Goal: Task Accomplishment & Management: Use online tool/utility

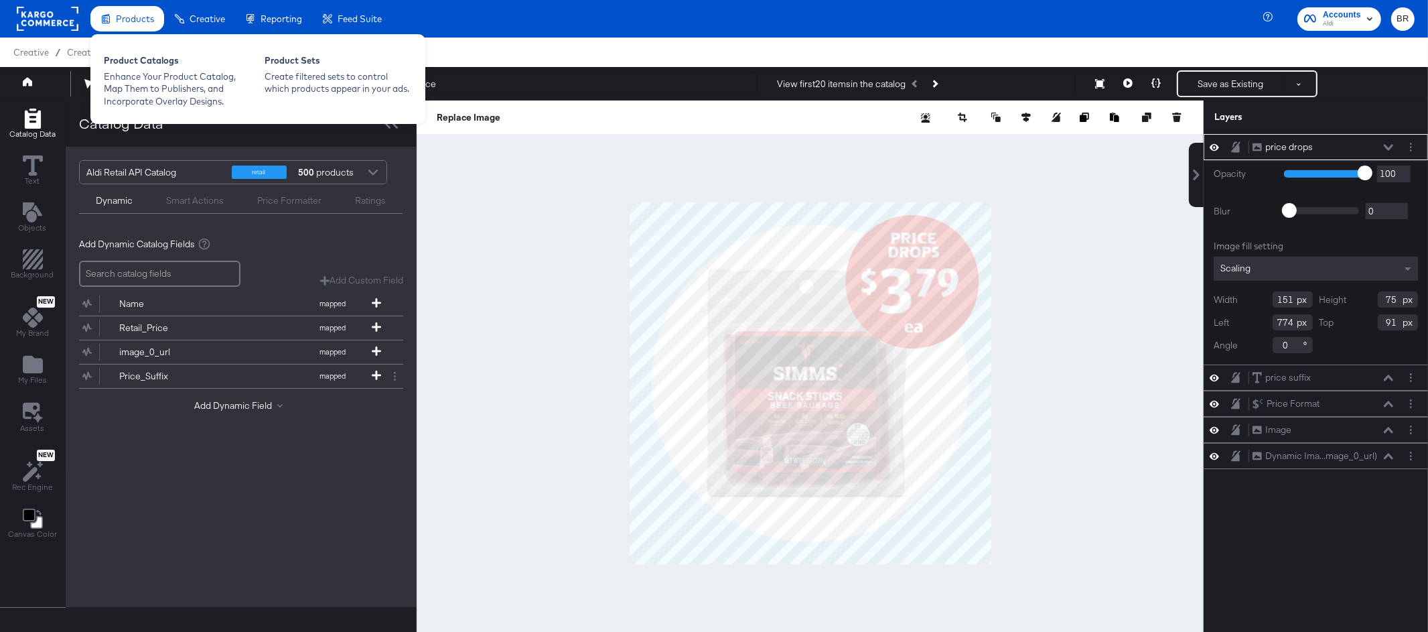
click at [127, 7] on div "Products" at bounding box center [127, 19] width 74 height 26
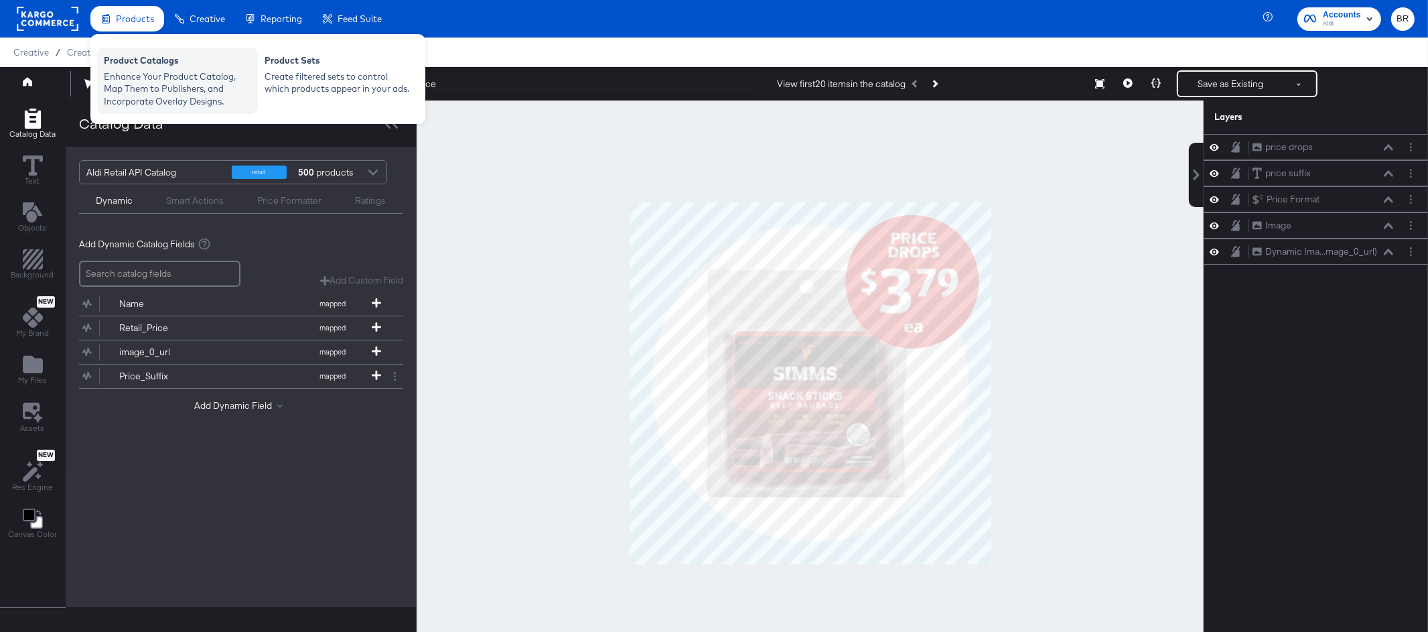
click at [131, 92] on div "Enhance Your Product Catalog, Map Them to Publishers, and Incorporate Overlay D…" at bounding box center [177, 89] width 147 height 38
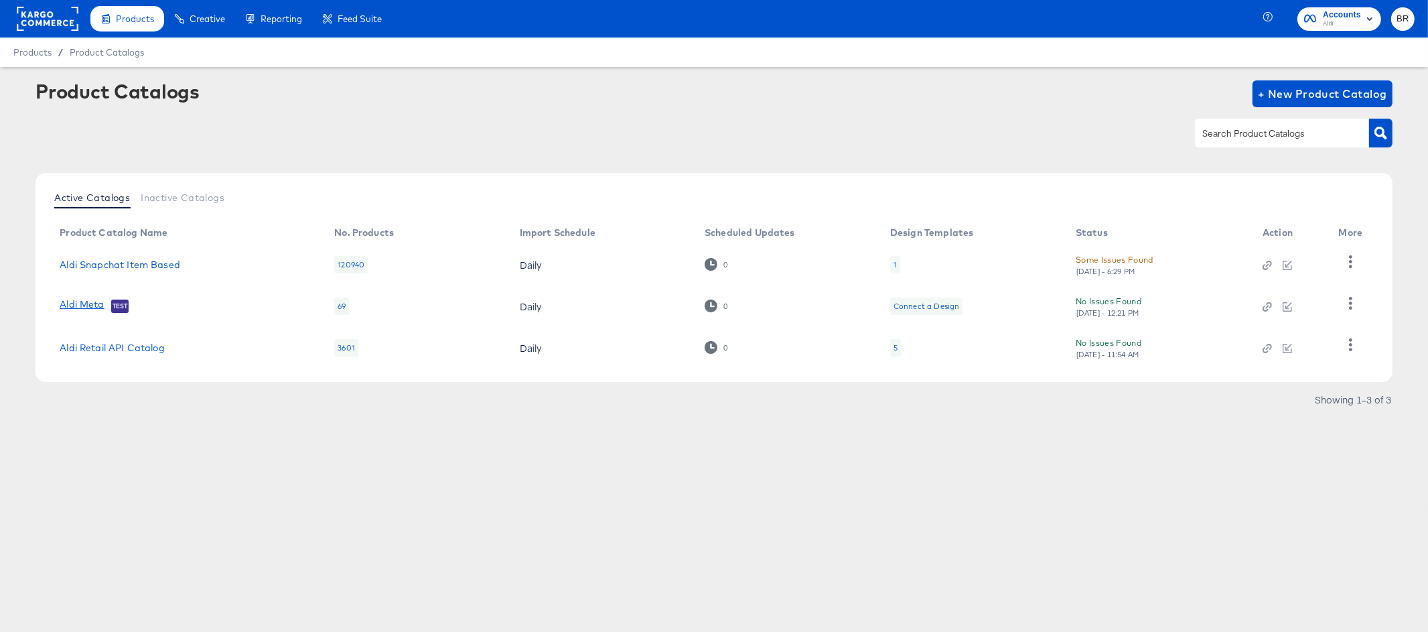
click at [85, 306] on link "Aldi Meta" at bounding box center [82, 305] width 44 height 13
click at [896, 266] on div "1" at bounding box center [895, 264] width 10 height 17
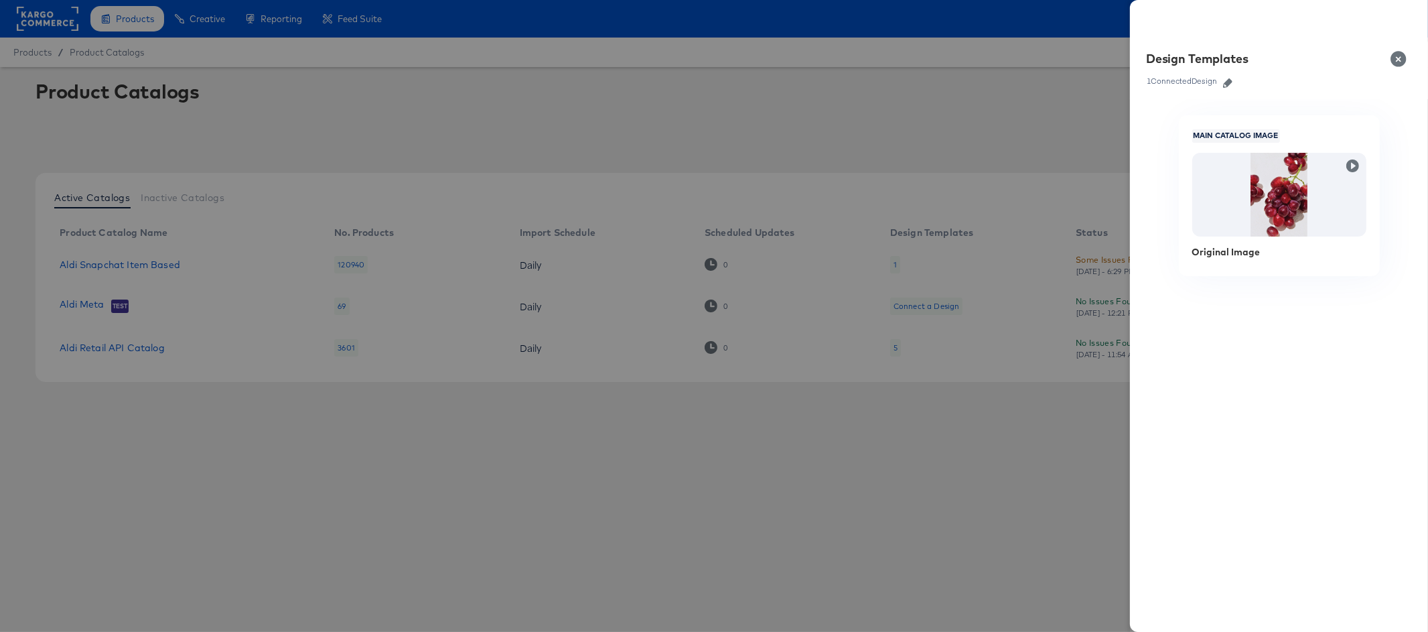
click at [1227, 80] on icon "button" at bounding box center [1227, 82] width 9 height 9
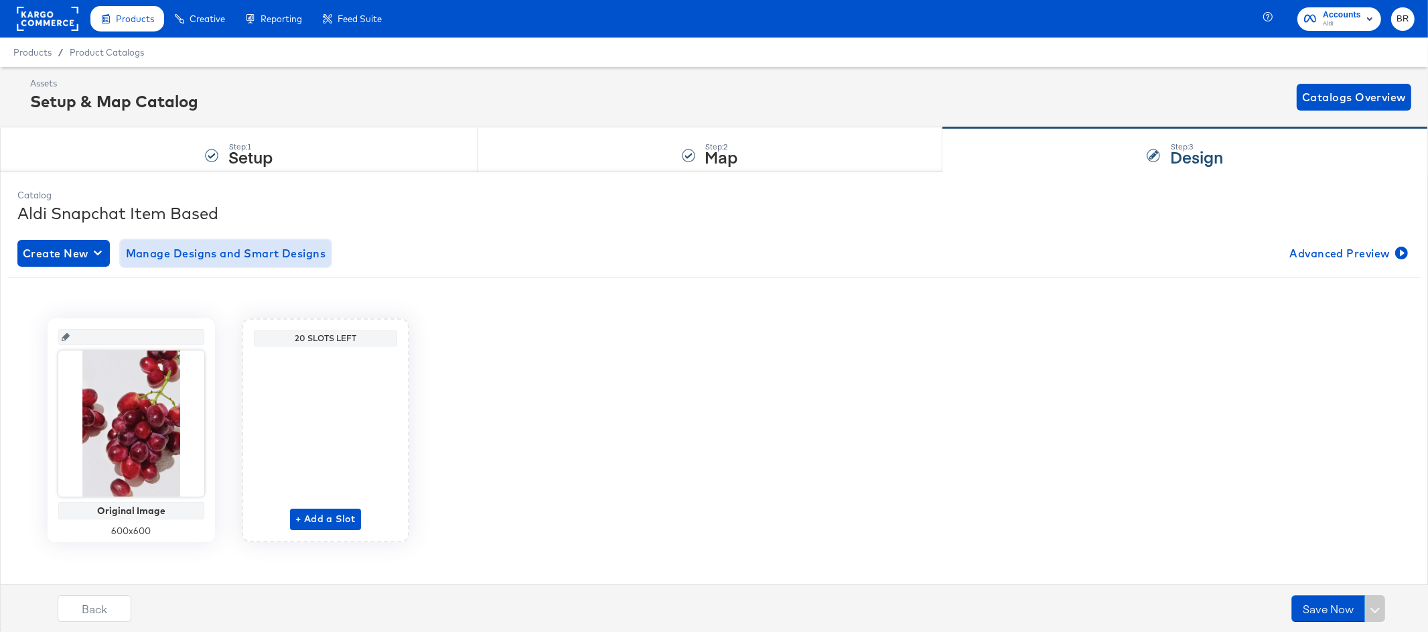
click at [289, 251] on span "Manage Designs and Smart Designs" at bounding box center [226, 253] width 200 height 19
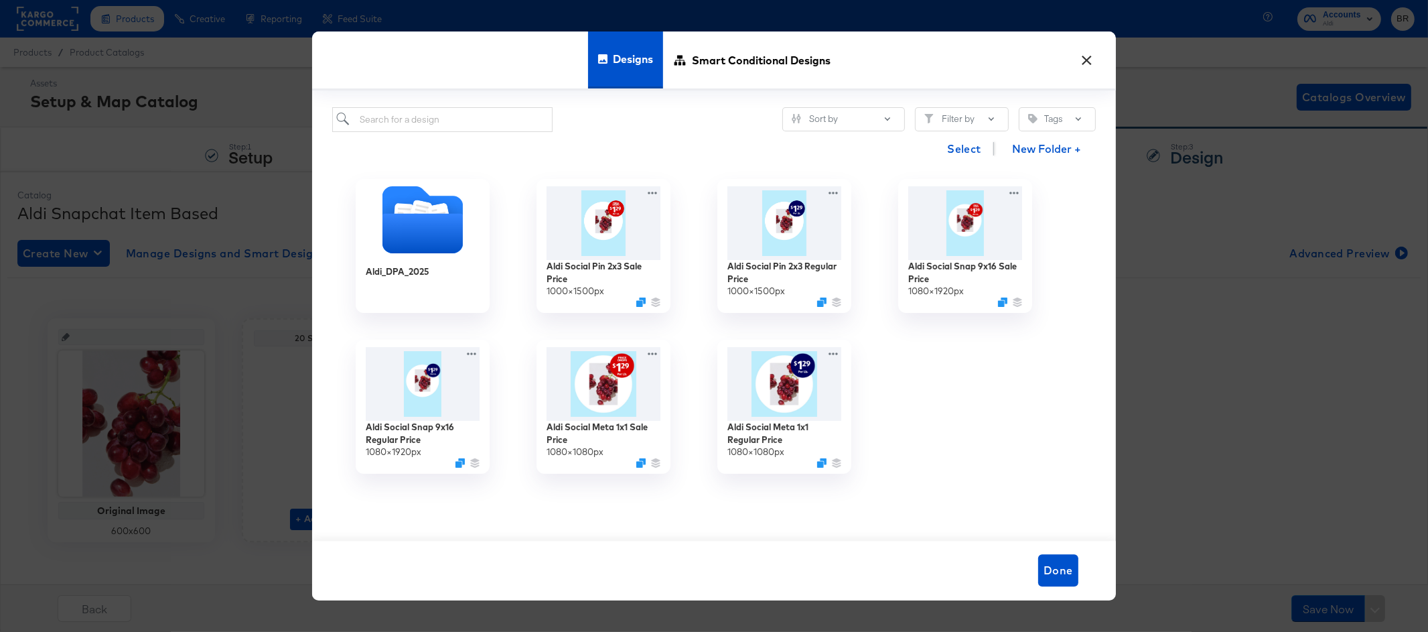
drag, startPoint x: 726, startPoint y: 60, endPoint x: 681, endPoint y: 278, distance: 222.3
click at [681, 277] on div "× Designs Smart Conditional Designs Sort by Filter by Tags Select New Folder + …" at bounding box center [714, 315] width 804 height 569
click at [754, 51] on span "Smart Conditional Designs" at bounding box center [761, 60] width 139 height 59
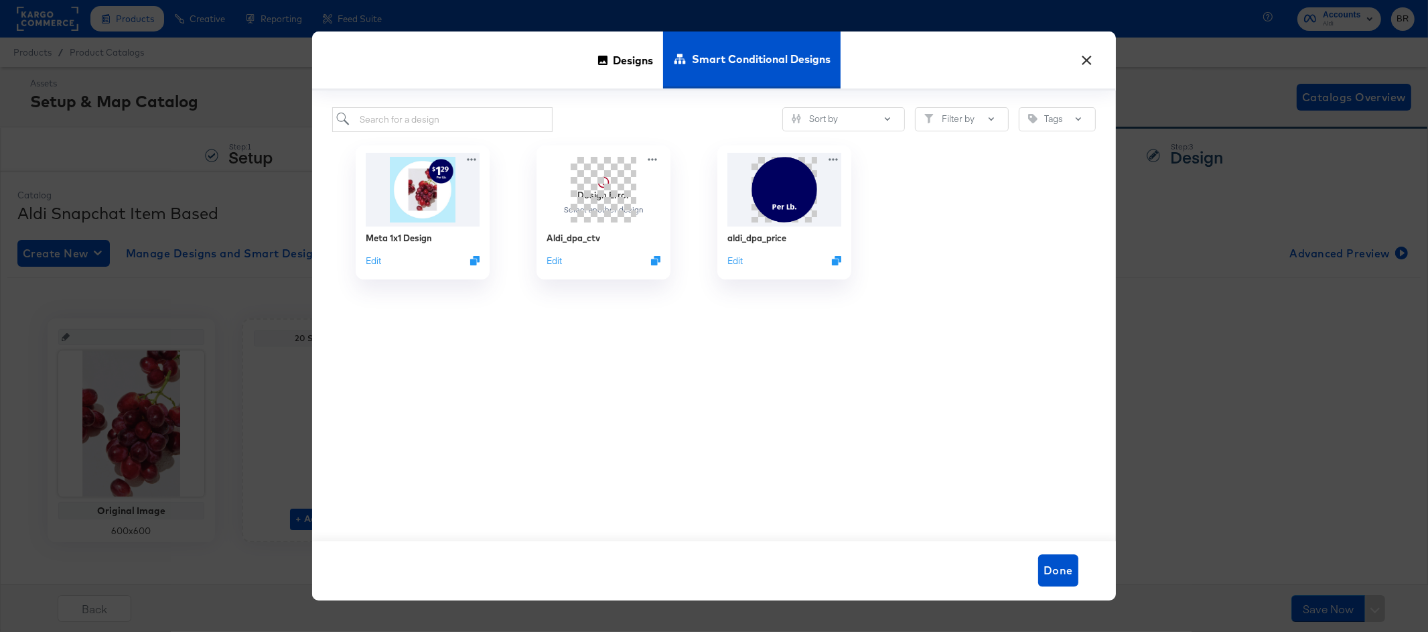
click at [1095, 56] on button "×" at bounding box center [1087, 57] width 24 height 24
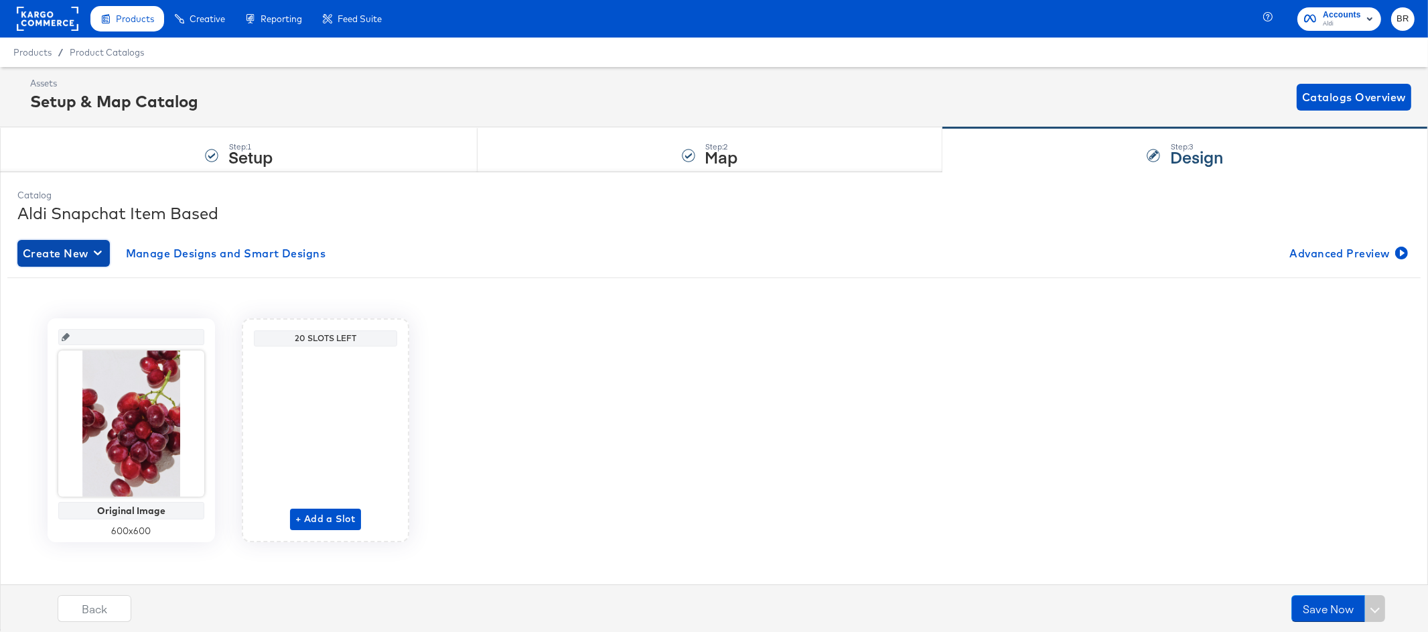
click at [78, 252] on span "Create New" at bounding box center [64, 253] width 82 height 19
click at [85, 303] on div "Create New Smart Design" at bounding box center [88, 307] width 127 height 11
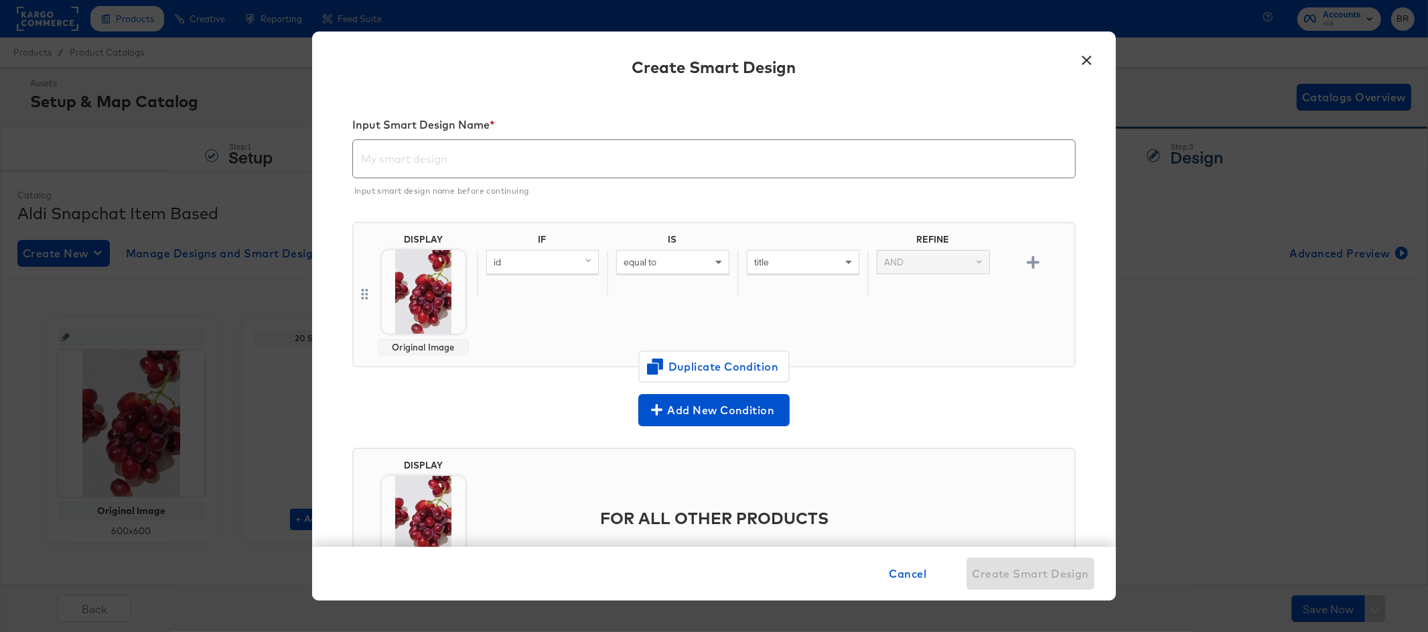
click at [460, 160] on input "text" at bounding box center [714, 154] width 722 height 38
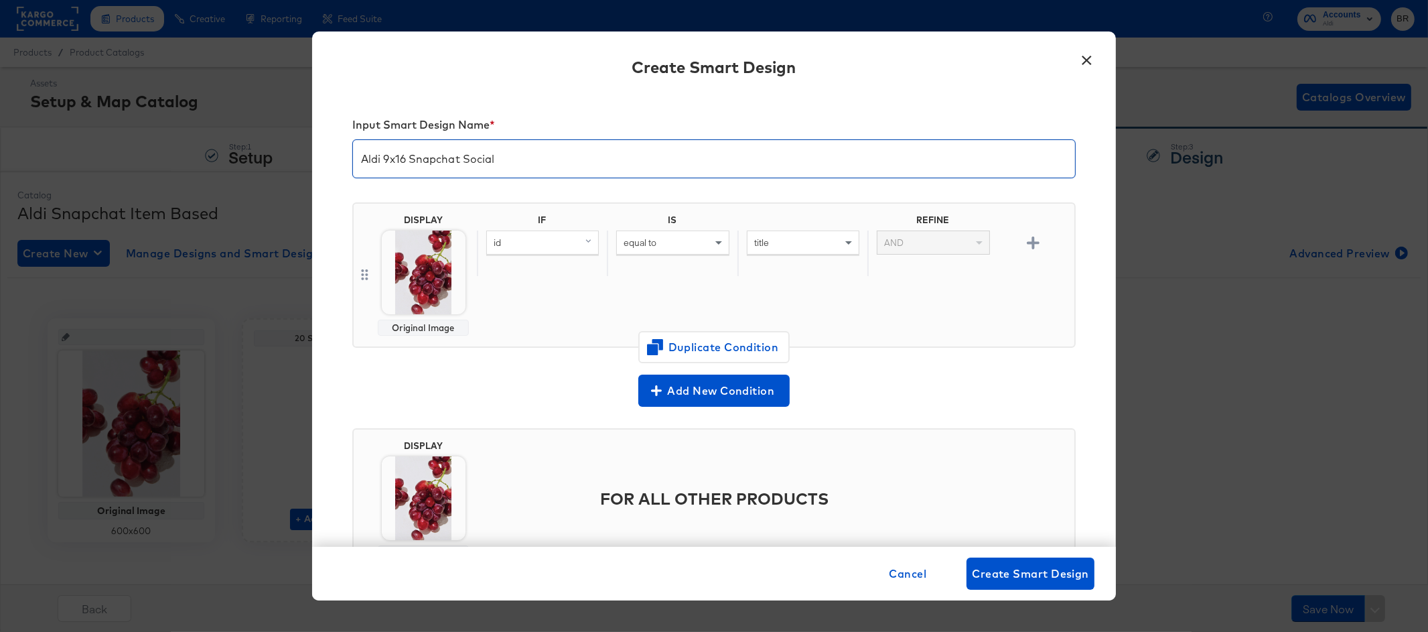
type input "Aldi 9x16 Snapchat Social"
click at [540, 247] on div "id" at bounding box center [542, 242] width 111 height 23
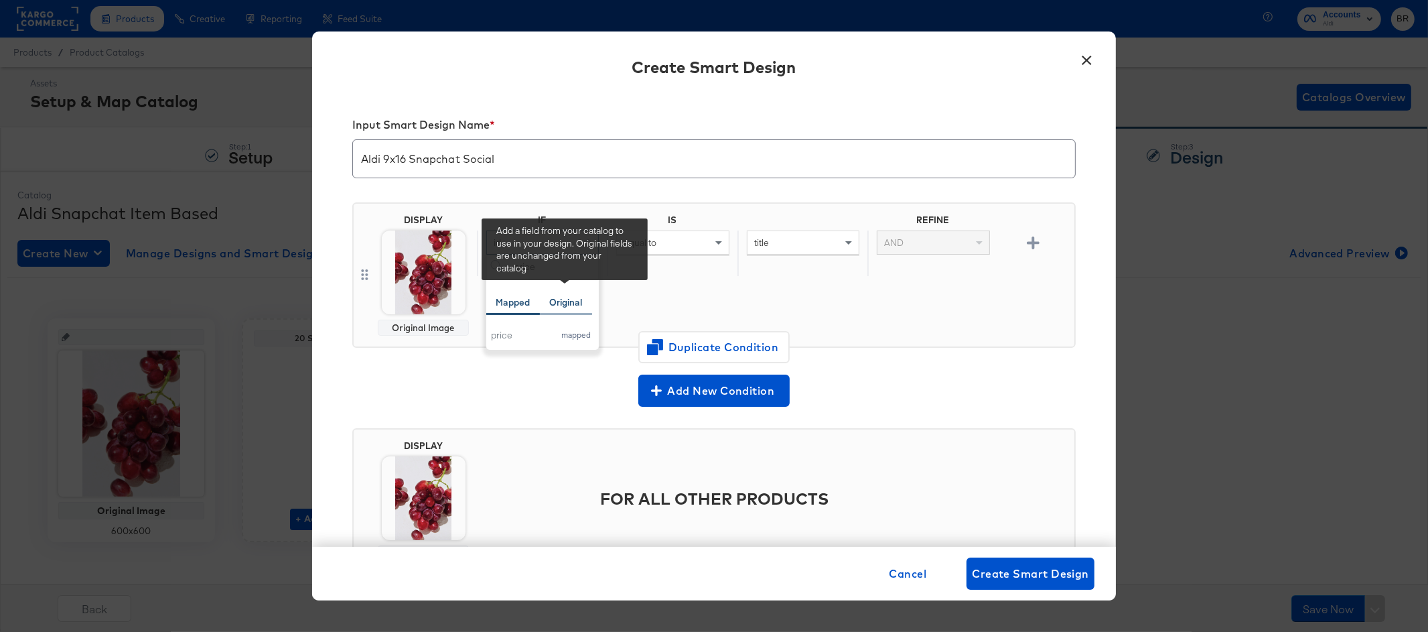
type input "price"
click at [556, 312] on div "Original" at bounding box center [566, 302] width 52 height 26
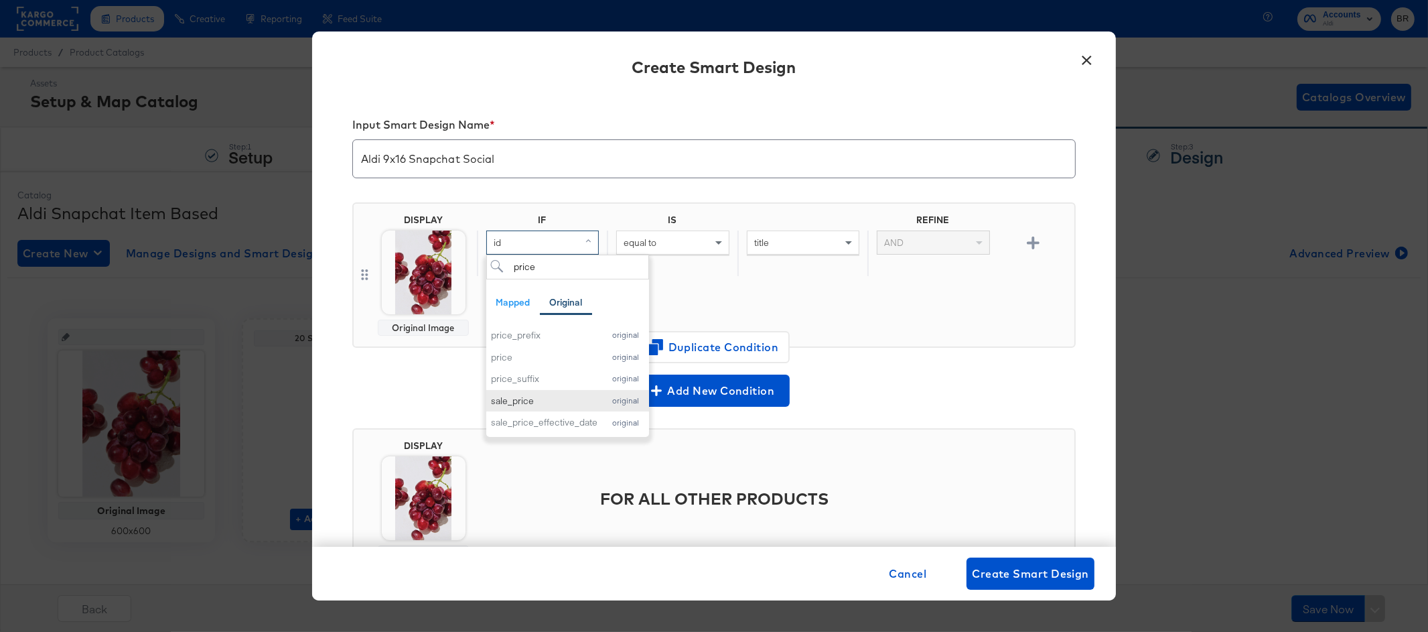
click at [549, 393] on button "sale_price original" at bounding box center [567, 401] width 163 height 22
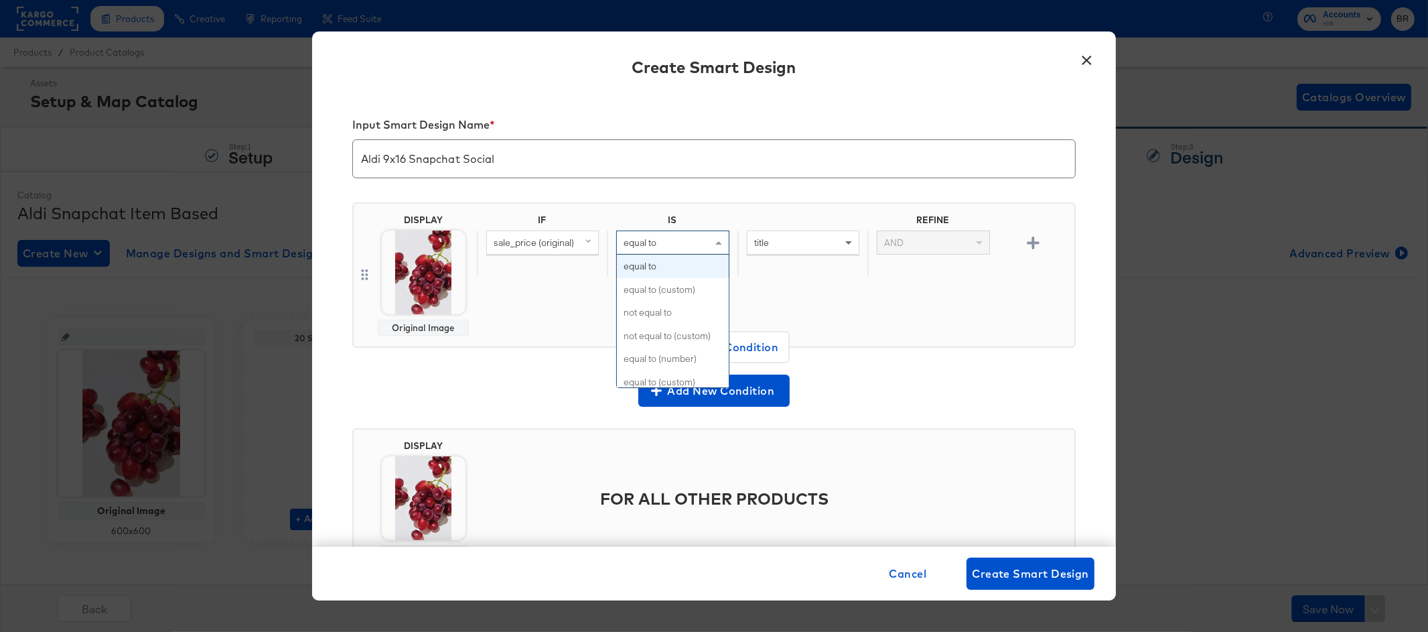
click at [651, 242] on span "equal to" at bounding box center [640, 243] width 33 height 12
type input "les"
click at [797, 238] on div "title" at bounding box center [803, 242] width 111 height 23
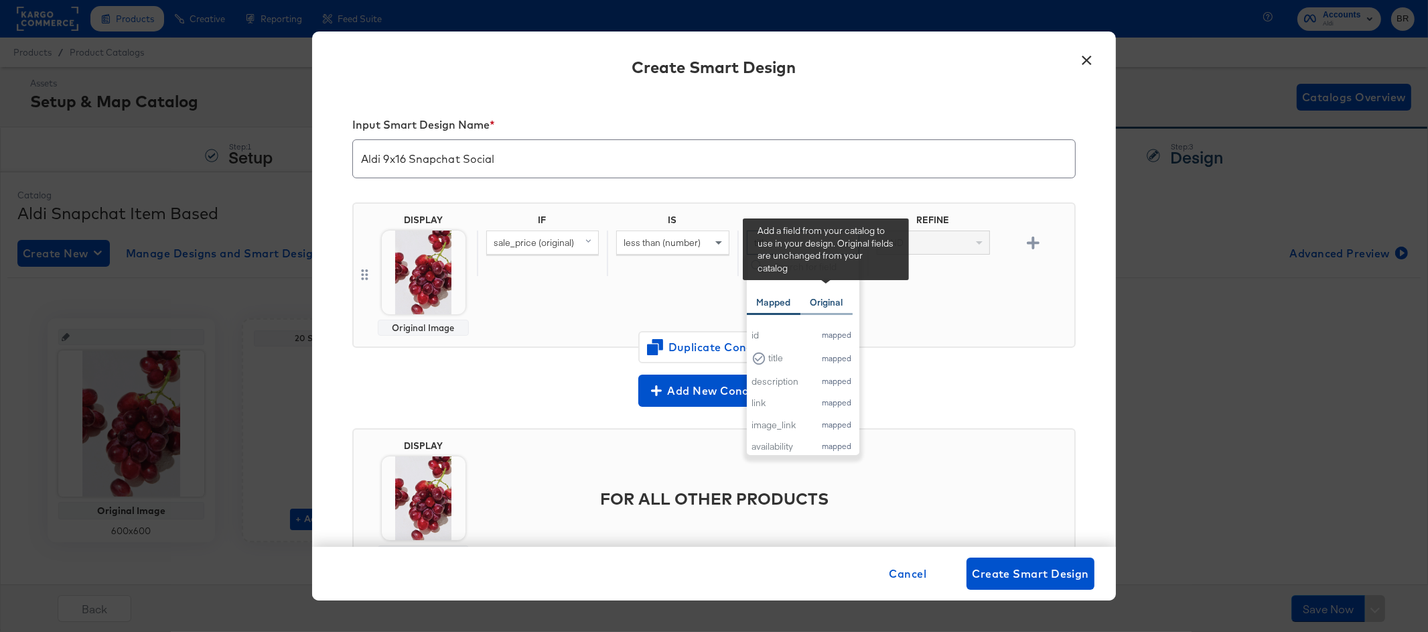
click at [828, 299] on div "Original" at bounding box center [826, 302] width 33 height 13
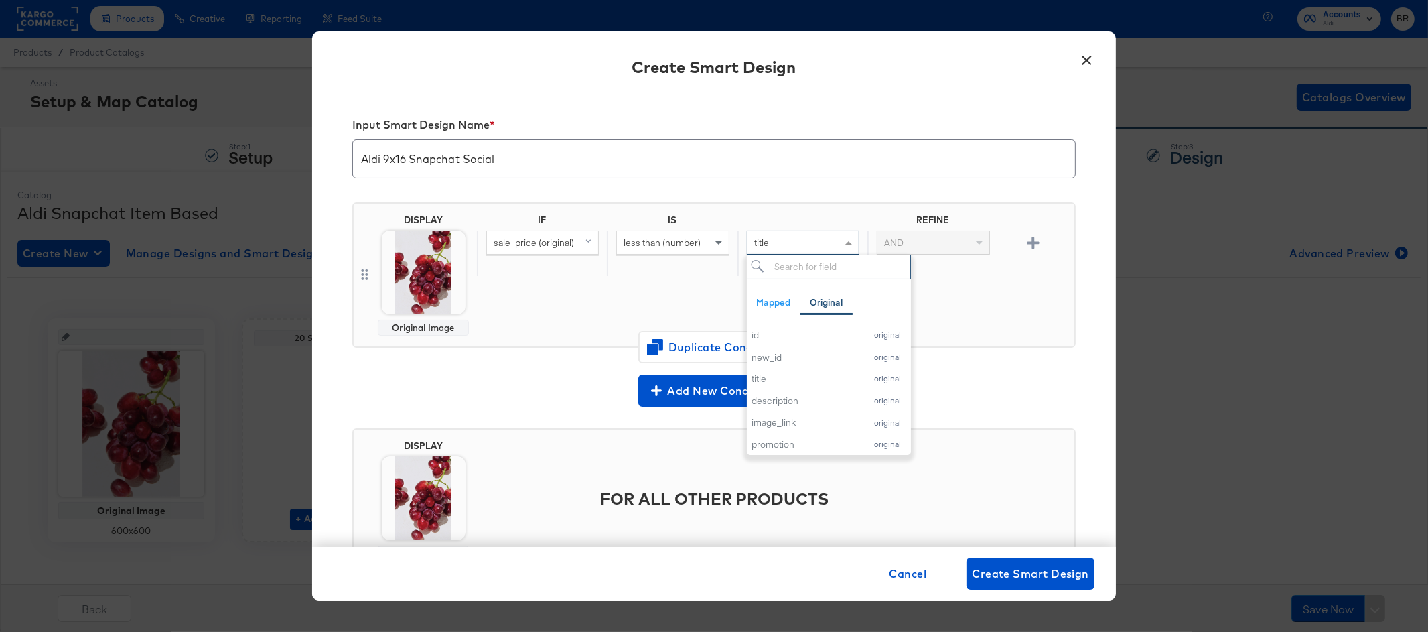
click at [803, 262] on input "search" at bounding box center [829, 267] width 164 height 25
type input "price"
click at [789, 354] on div "price" at bounding box center [805, 357] width 107 height 13
click at [415, 289] on img at bounding box center [424, 272] width 84 height 84
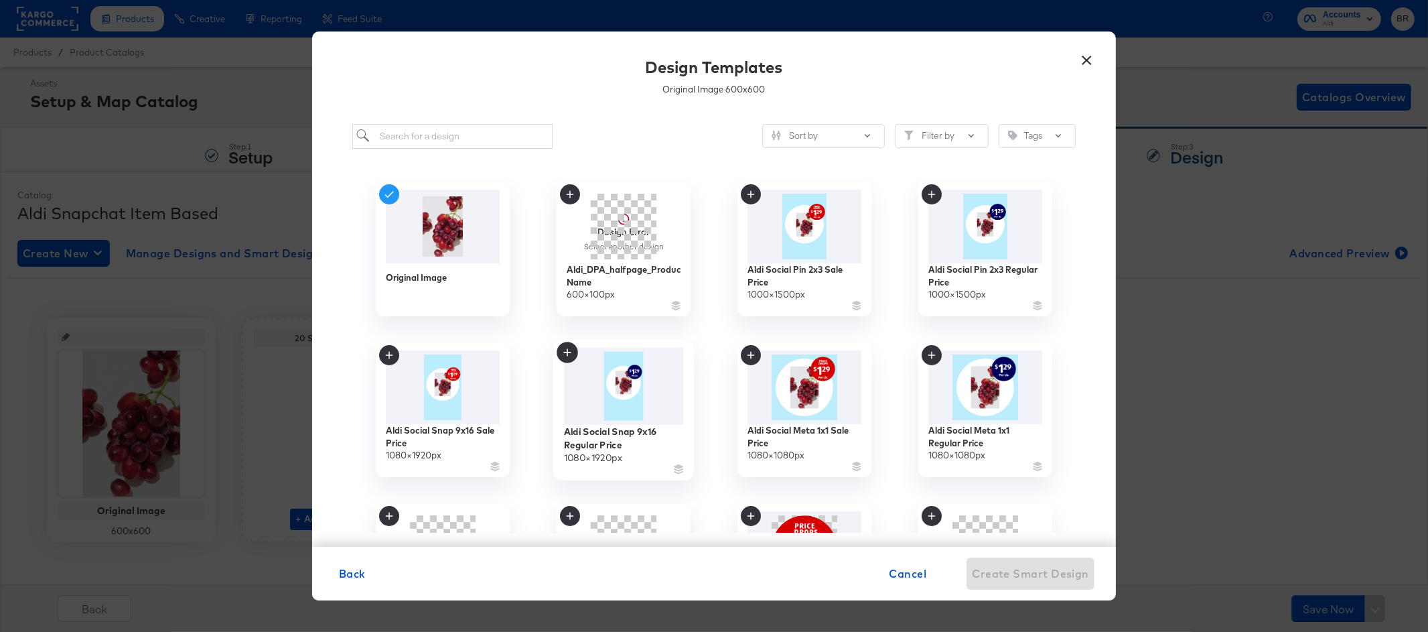
click at [630, 403] on img at bounding box center [624, 386] width 120 height 78
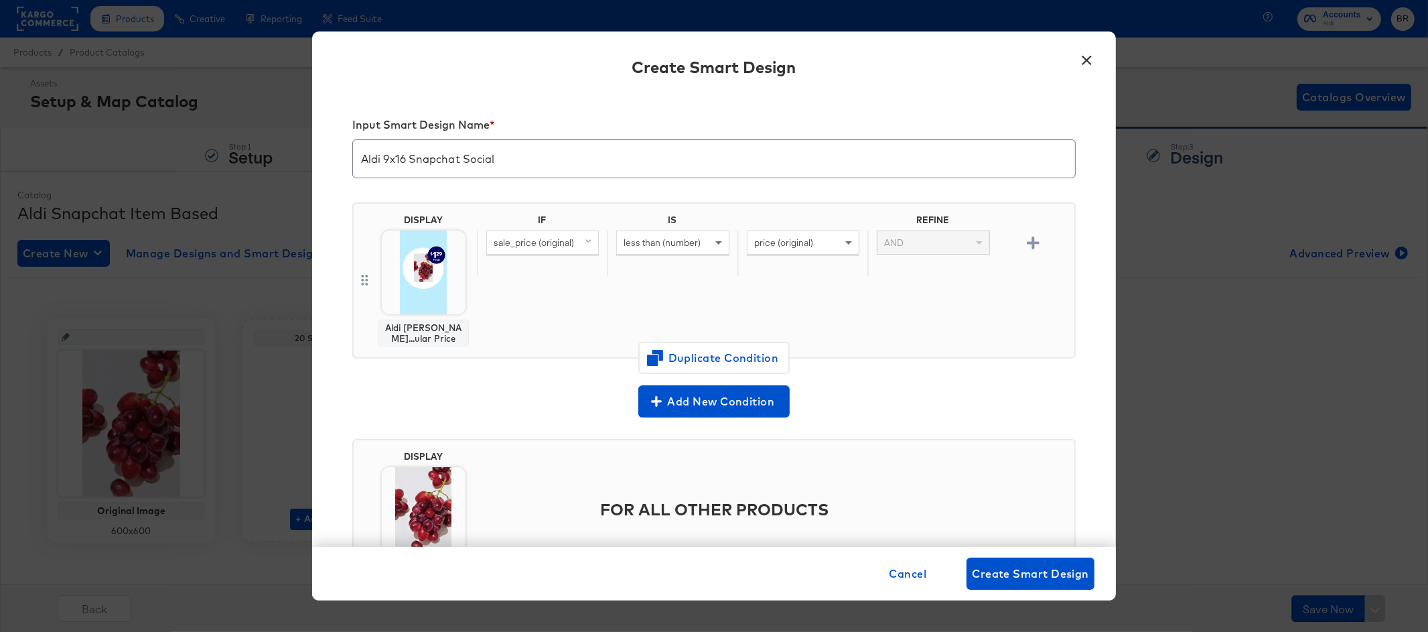
click at [429, 293] on img at bounding box center [424, 272] width 84 height 84
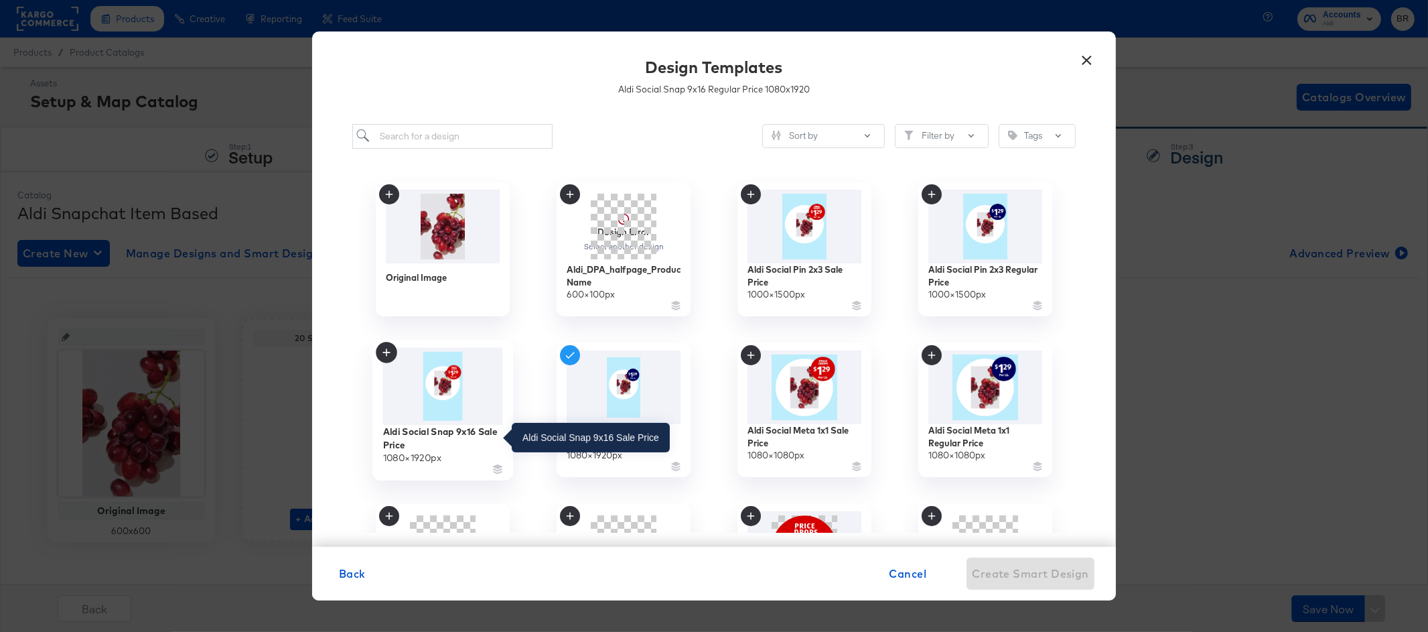
click at [443, 436] on div "Aldi Social Snap 9x16 Sale Price" at bounding box center [443, 438] width 120 height 26
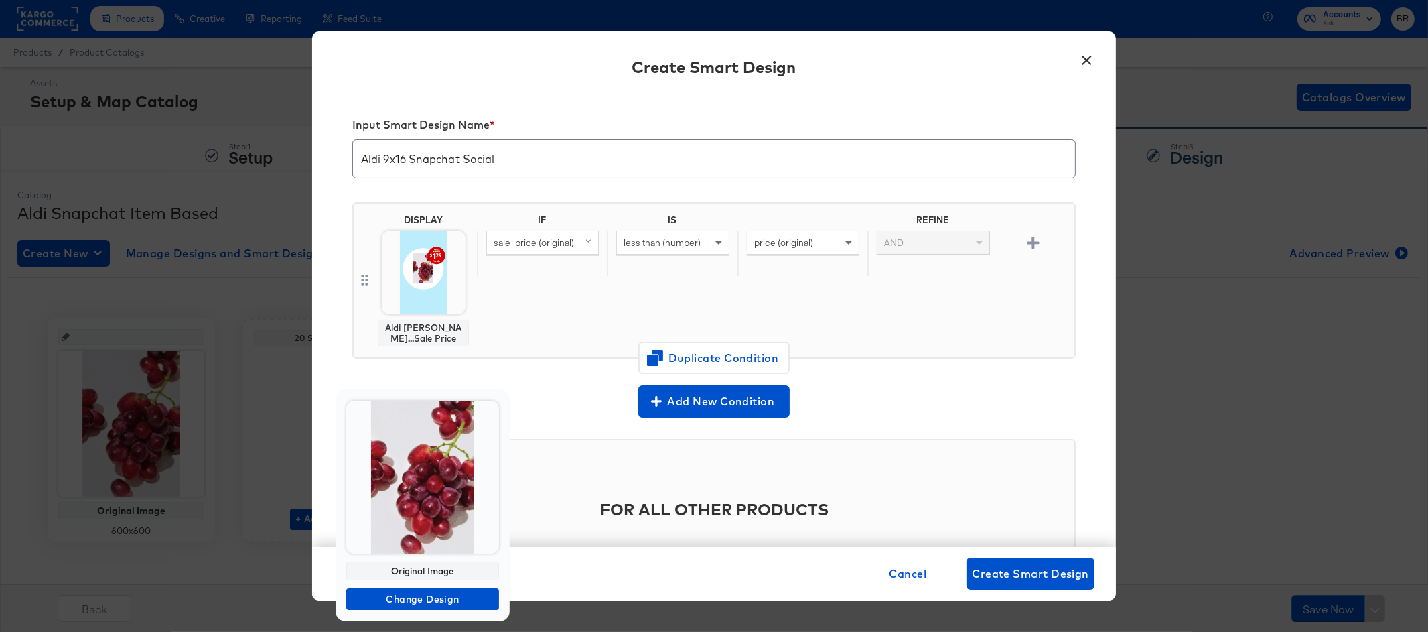
click at [414, 517] on img at bounding box center [422, 477] width 153 height 153
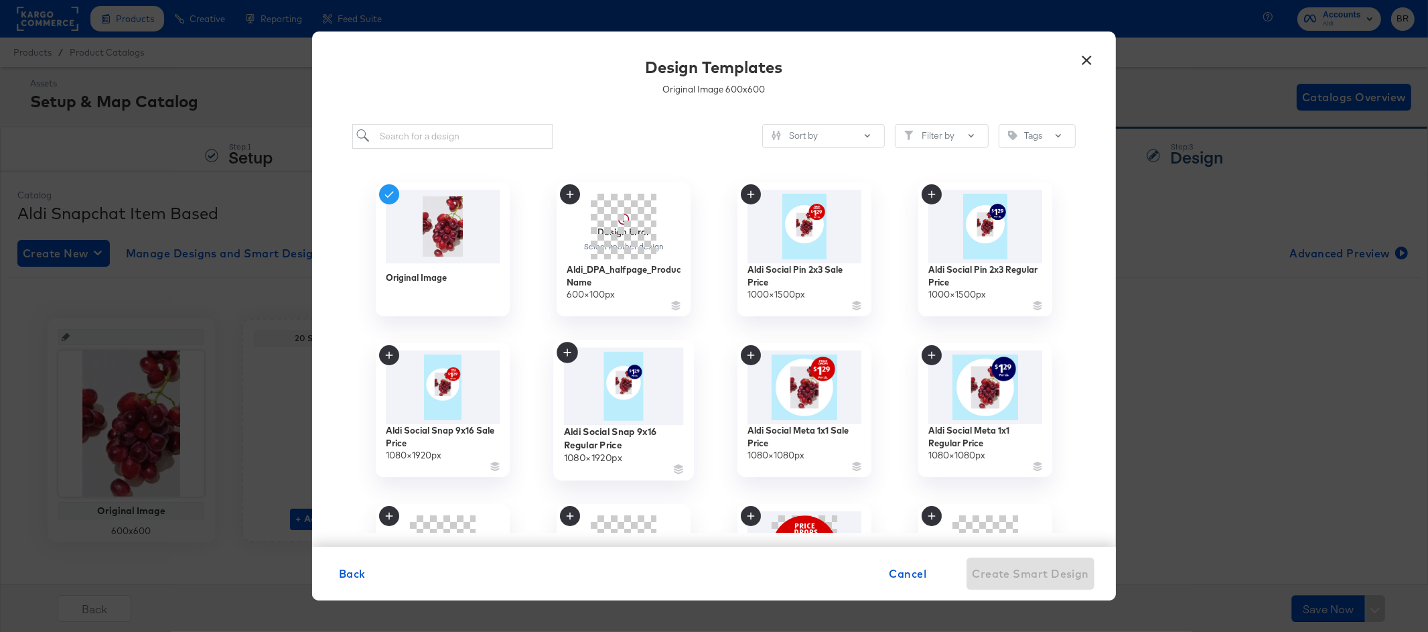
click at [641, 389] on img at bounding box center [624, 386] width 120 height 78
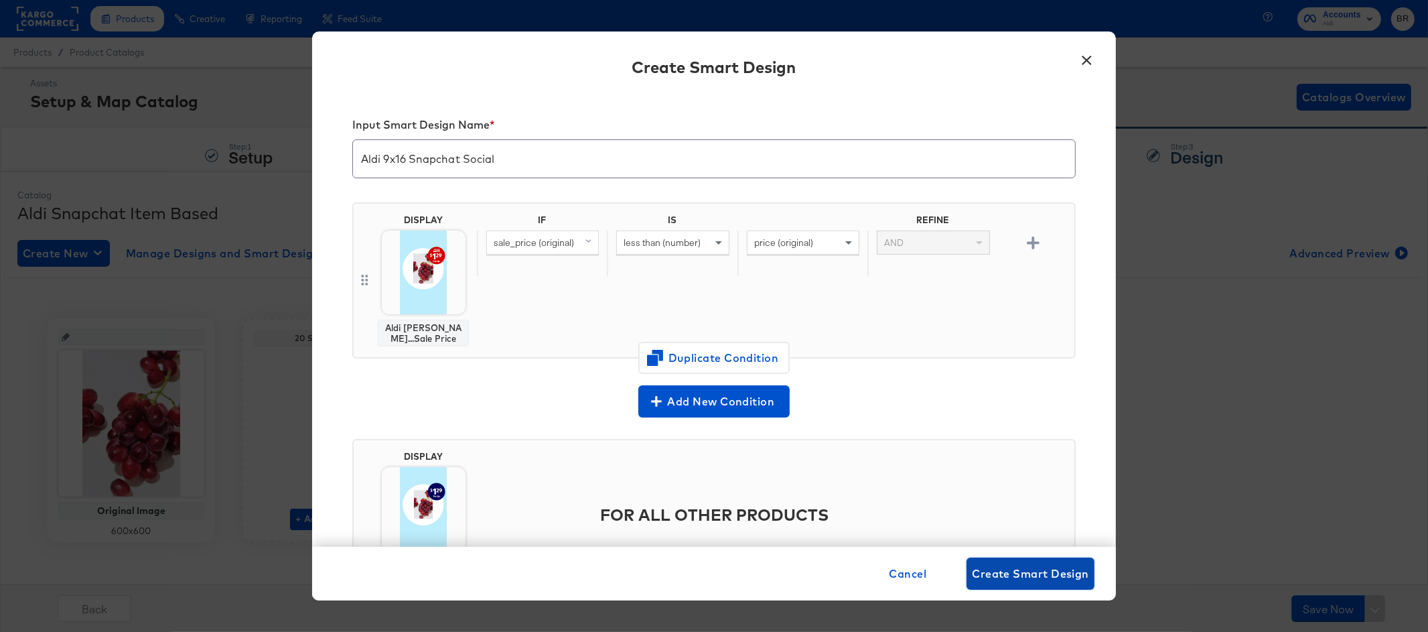
click at [1002, 577] on span "Create Smart Design" at bounding box center [1030, 573] width 117 height 19
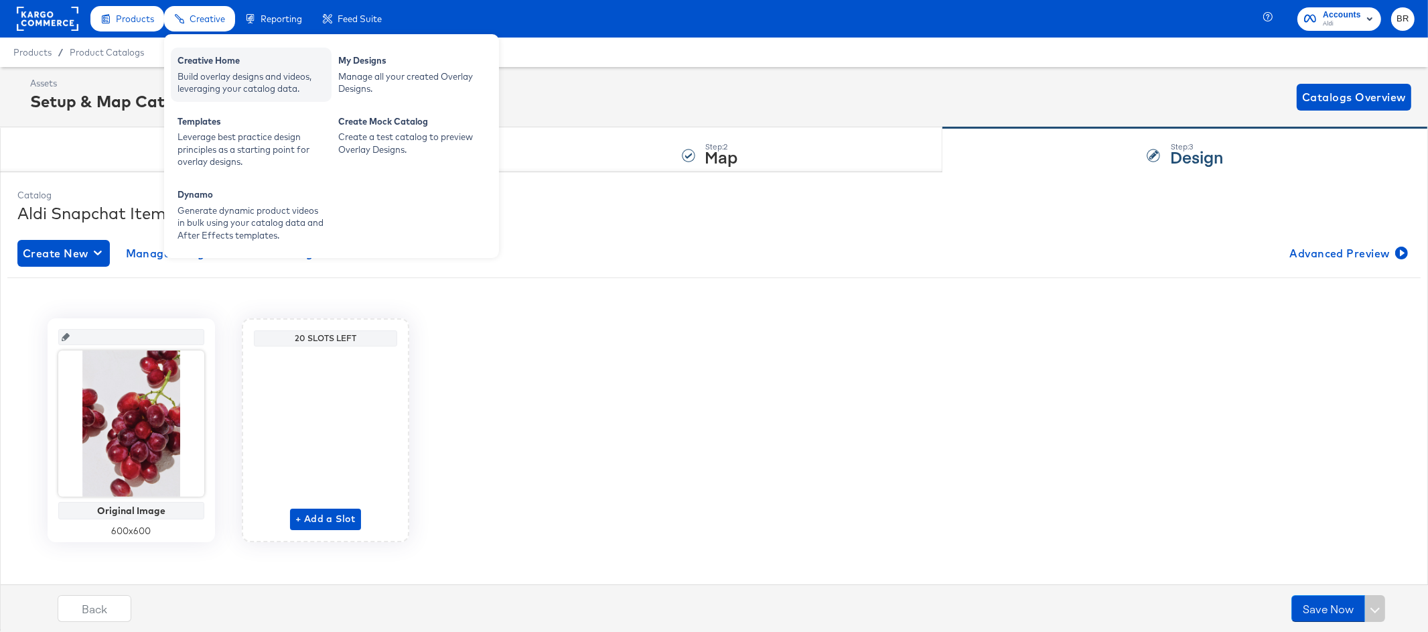
click at [202, 72] on div "Build overlay designs and videos, leveraging your catalog data." at bounding box center [251, 82] width 147 height 25
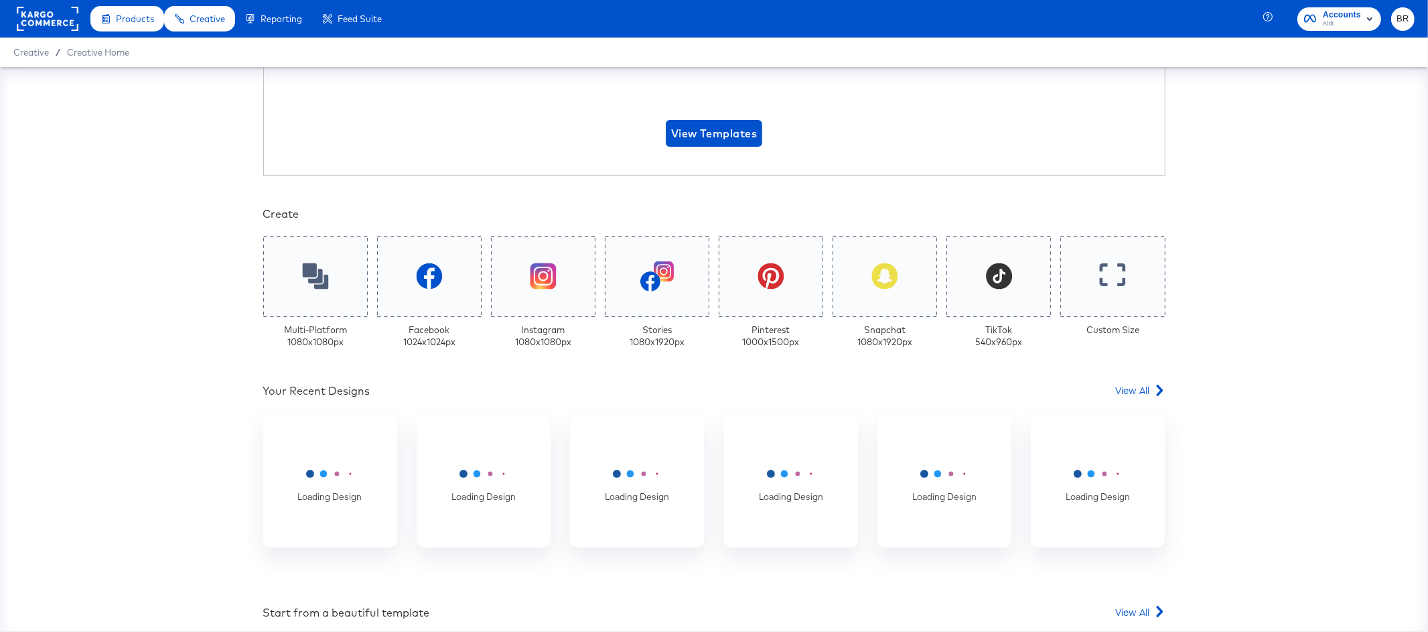
scroll to position [241, 0]
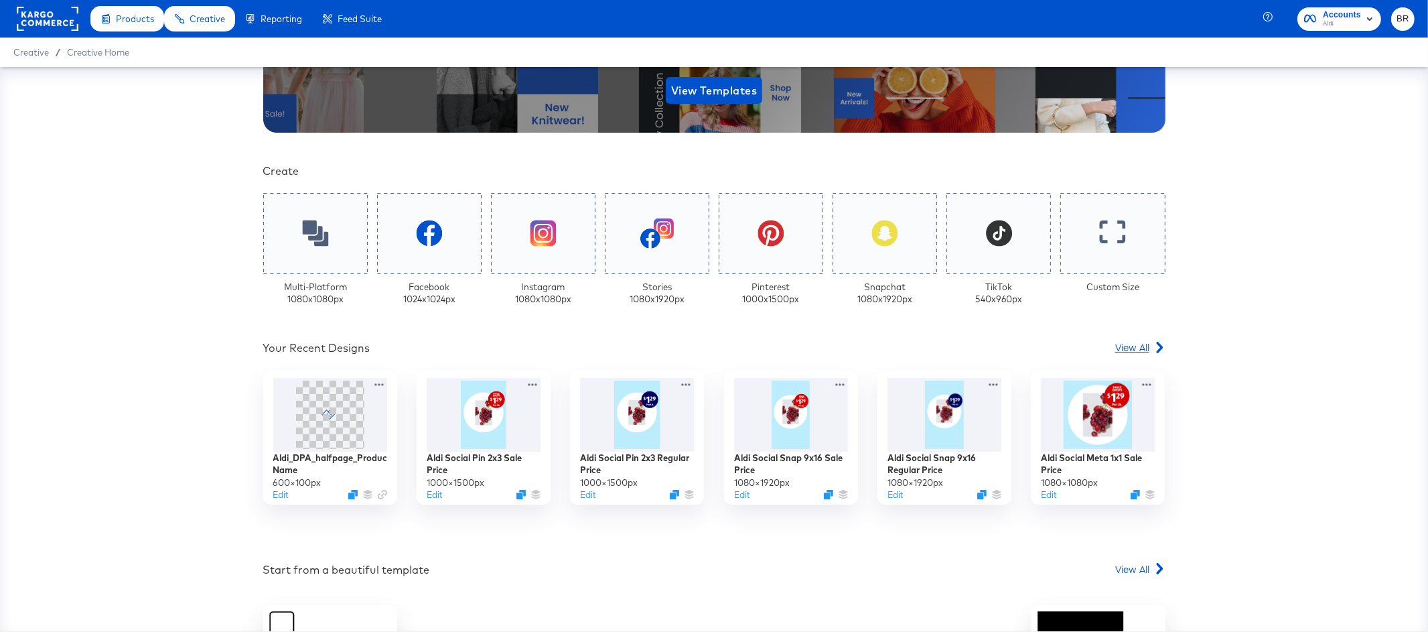
click at [1129, 348] on span "View All" at bounding box center [1133, 346] width 34 height 13
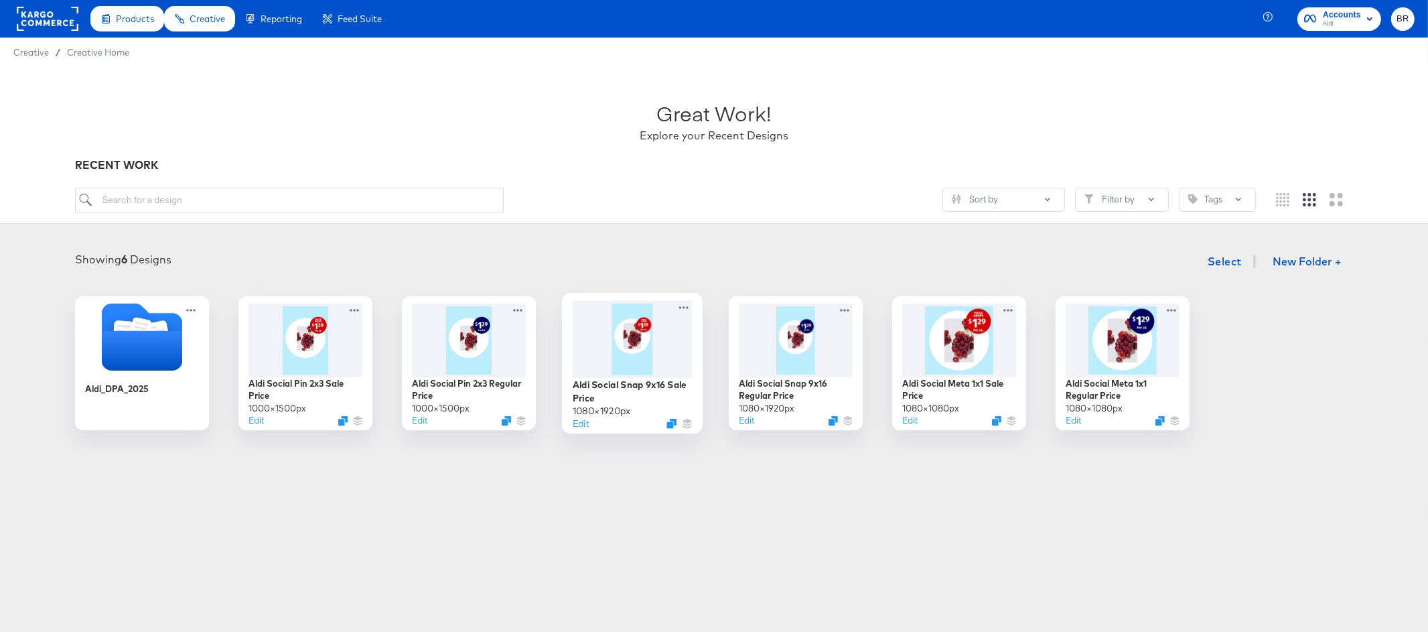
click at [666, 360] on div at bounding box center [633, 338] width 120 height 77
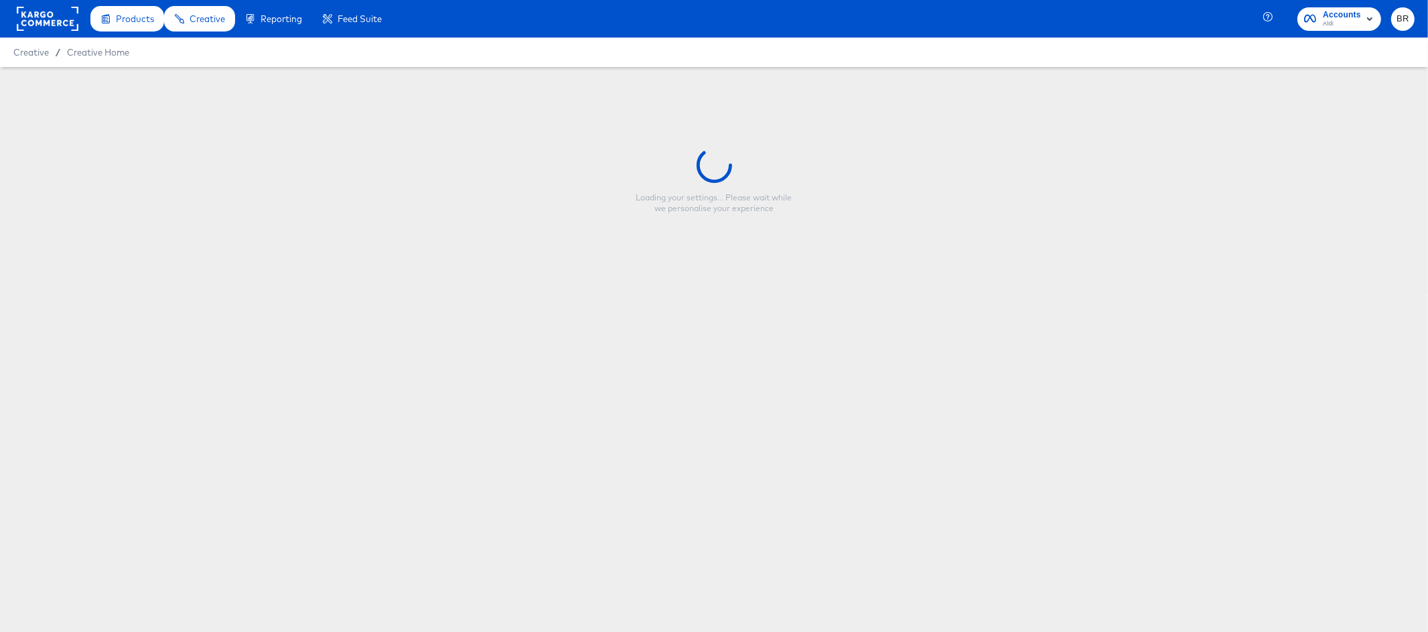
type input "Aldi Social Snap 9x16 Sale Price"
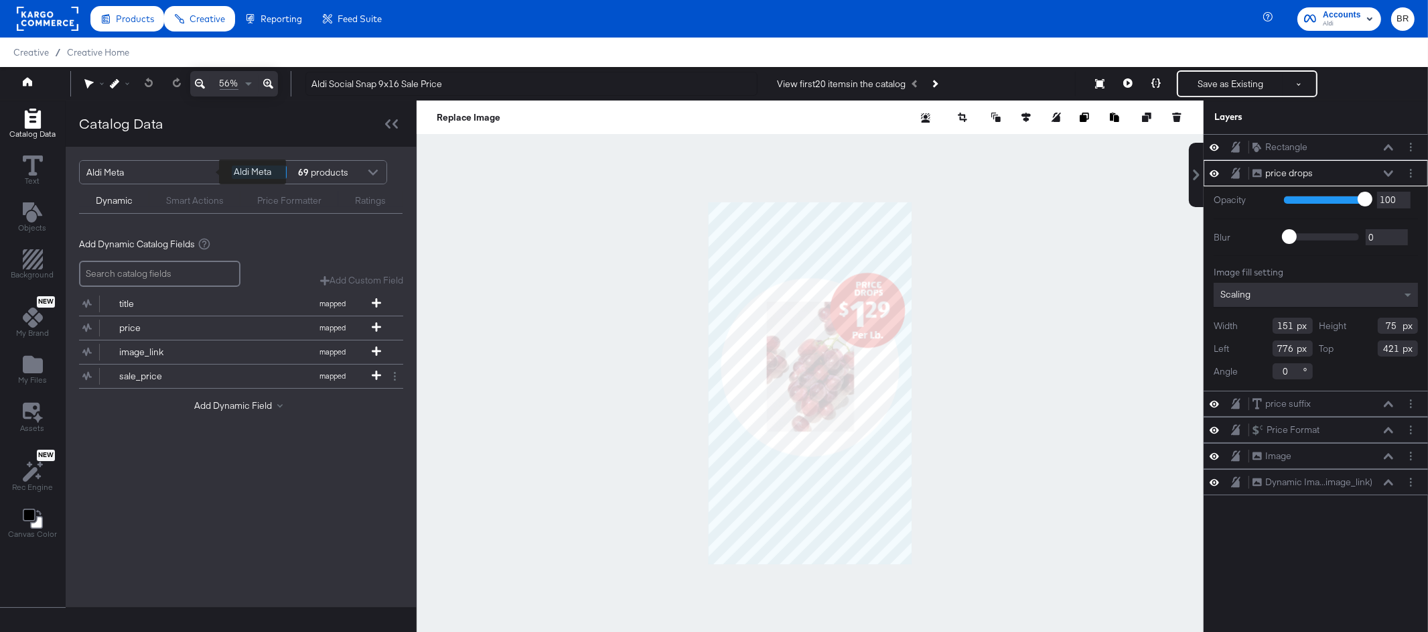
click at [216, 176] on div "Aldi Meta" at bounding box center [153, 172] width 135 height 23
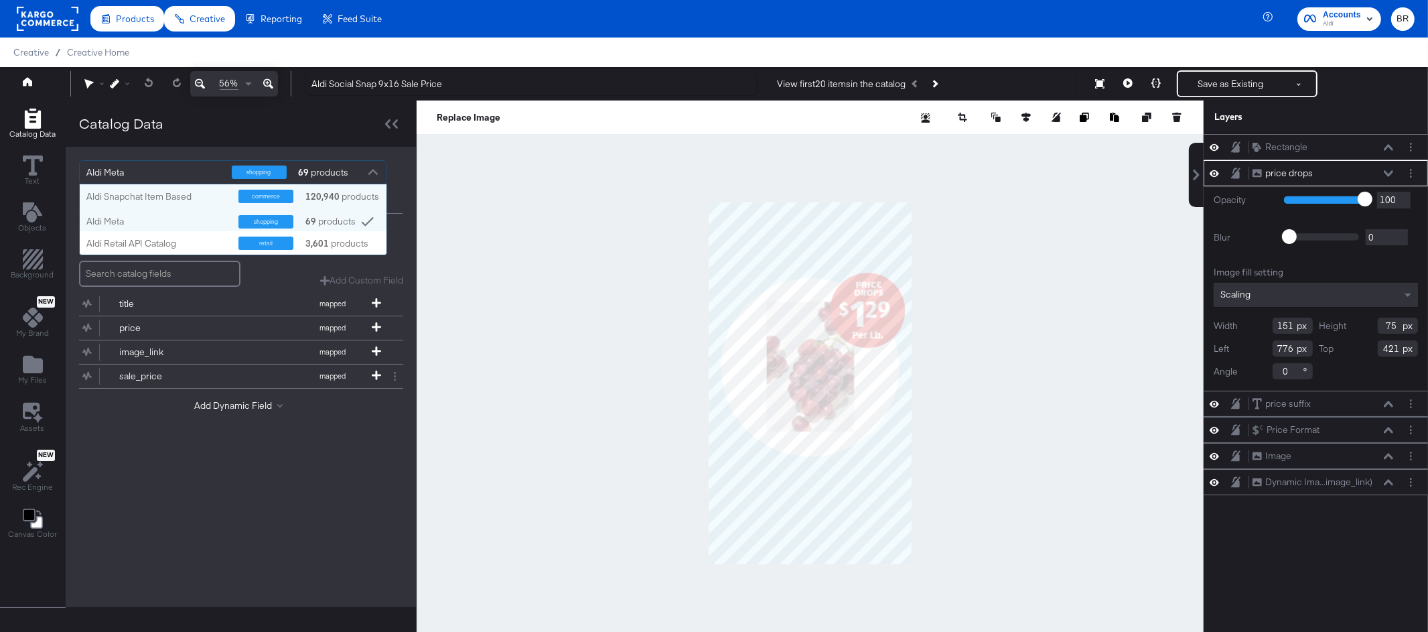
scroll to position [70, 306]
click at [192, 200] on div "Aldi Snapchat Item Based" at bounding box center [157, 196] width 142 height 13
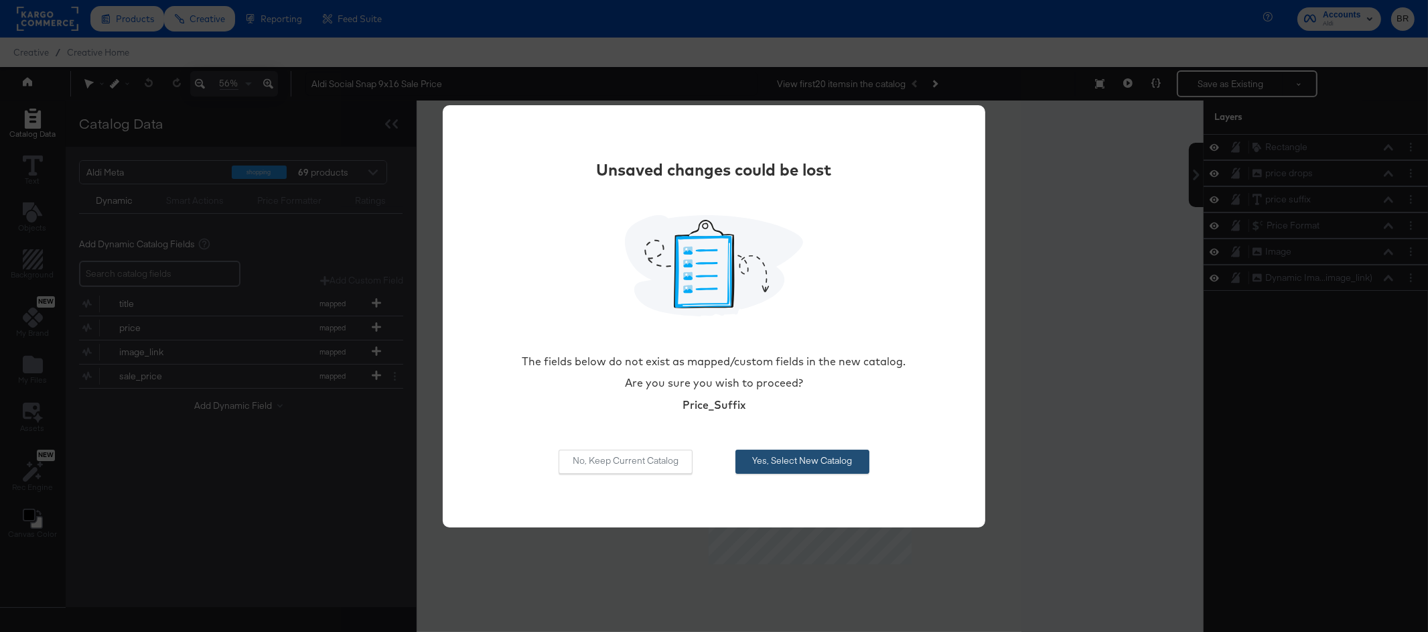
click at [748, 464] on button "Yes, Select New Catalog" at bounding box center [803, 462] width 134 height 24
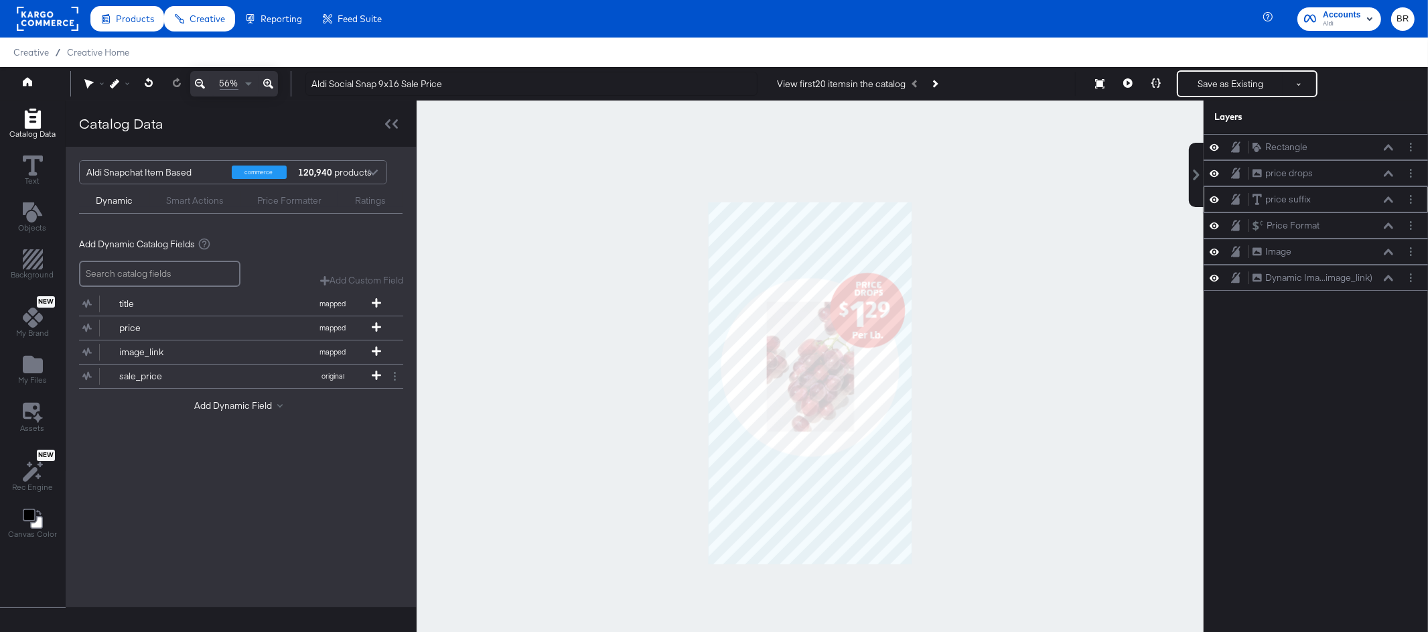
click at [1392, 203] on button at bounding box center [1389, 200] width 11 height 8
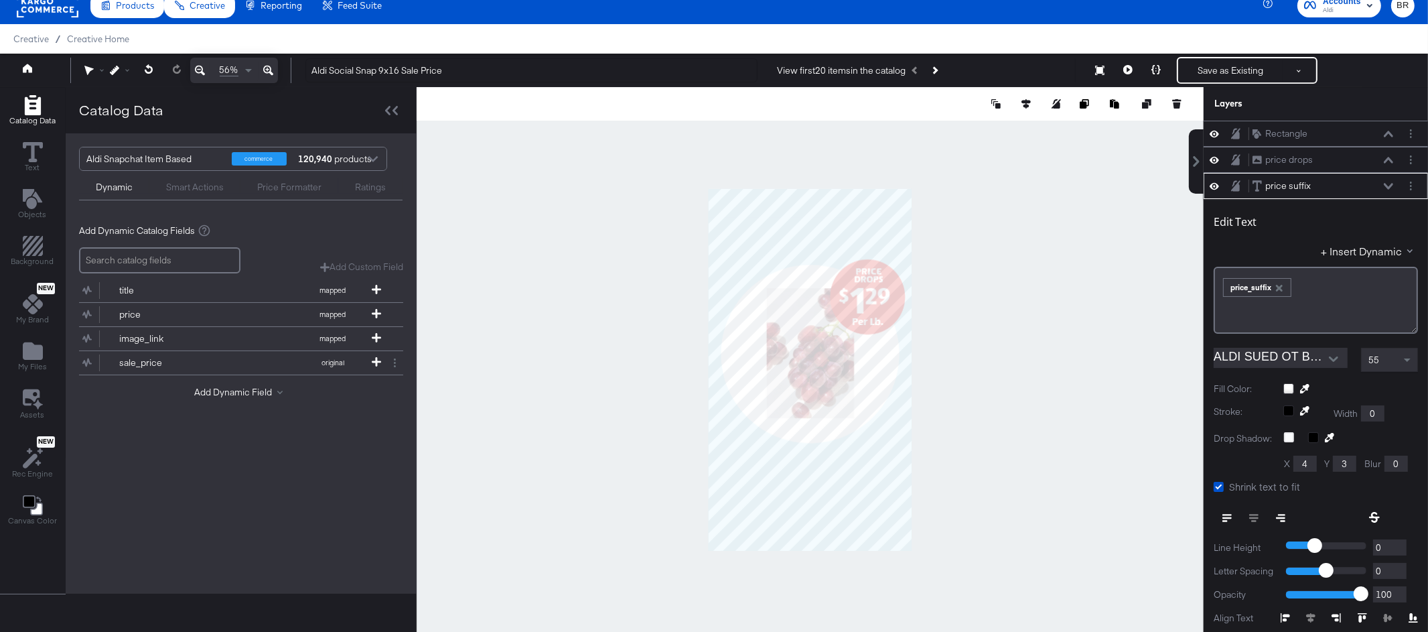
scroll to position [52, 0]
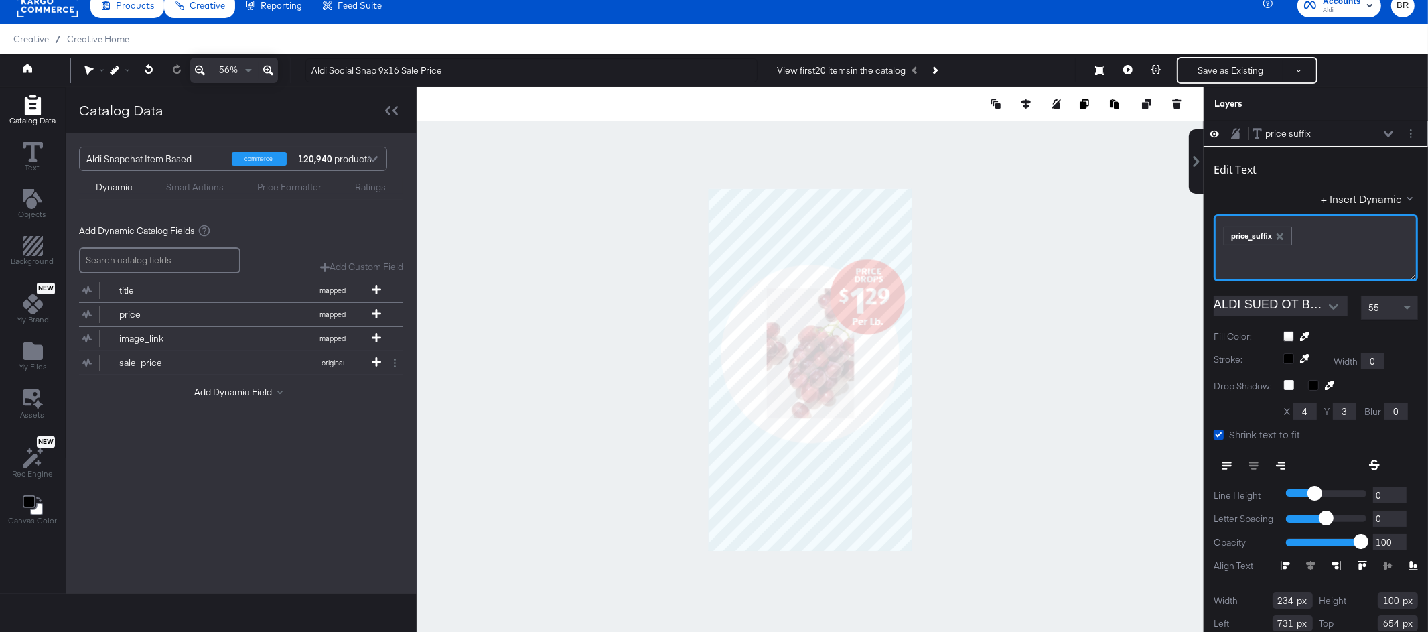
click at [1281, 241] on div "price_suffix" at bounding box center [1258, 235] width 67 height 17
click at [1281, 235] on icon "button" at bounding box center [1279, 235] width 9 height 9
click at [1270, 236] on div "﻿" at bounding box center [1316, 247] width 204 height 67
click at [1382, 194] on button "+ Insert Dynamic" at bounding box center [1369, 199] width 97 height 14
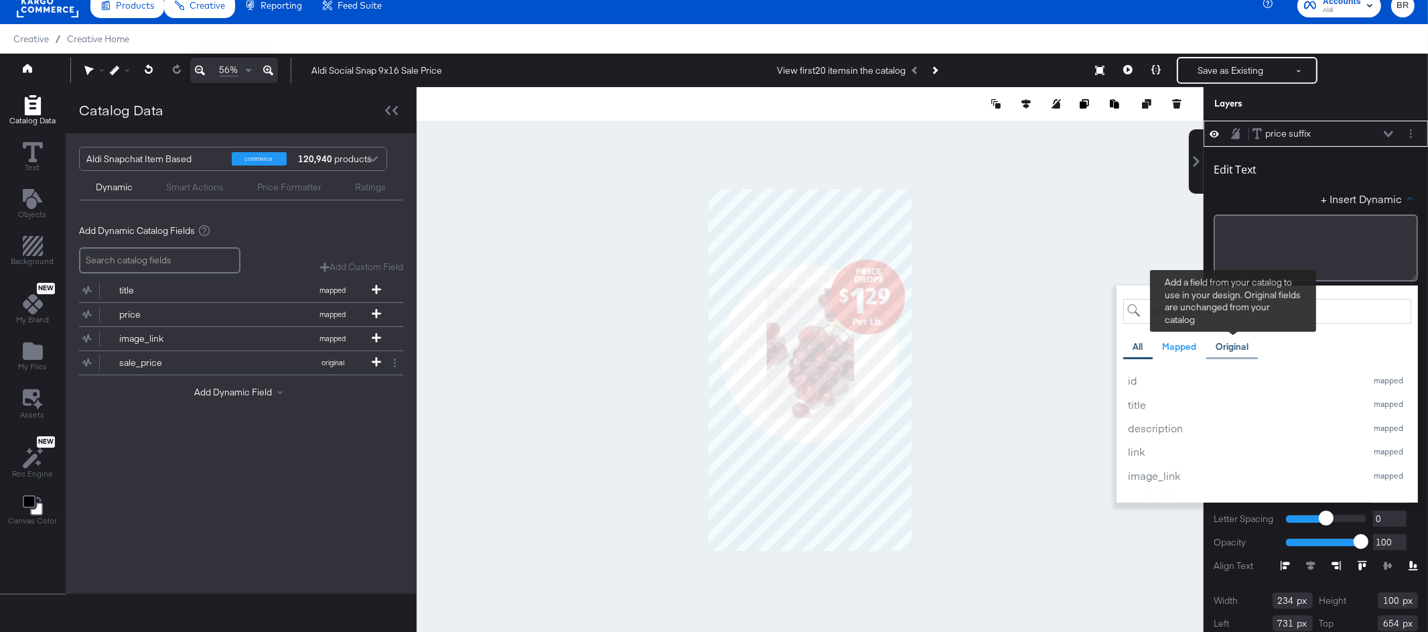
click at [1229, 338] on div "Original" at bounding box center [1233, 347] width 52 height 26
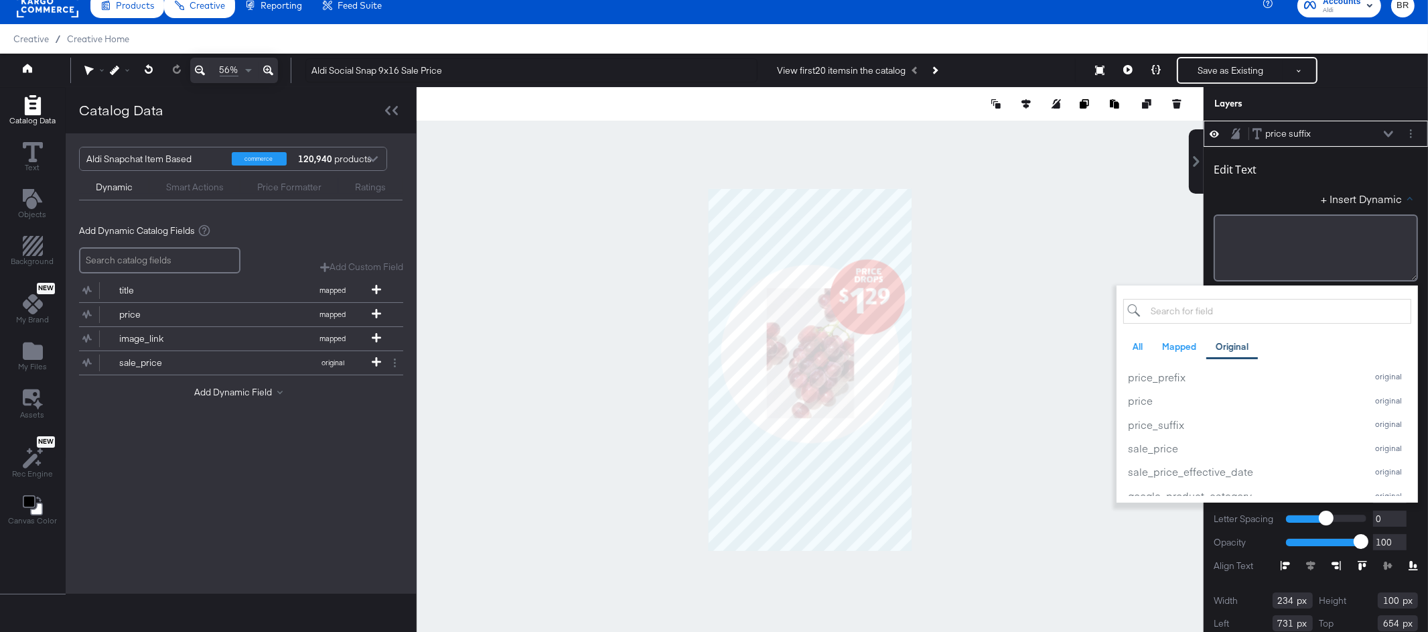
scroll to position [284, 0]
click at [1167, 406] on div "price_suffix" at bounding box center [1244, 405] width 232 height 14
click at [1297, 203] on div "+ Insert Dynamic All Mapped Original Add a field from your catalog to use in yo…" at bounding box center [1316, 201] width 204 height 19
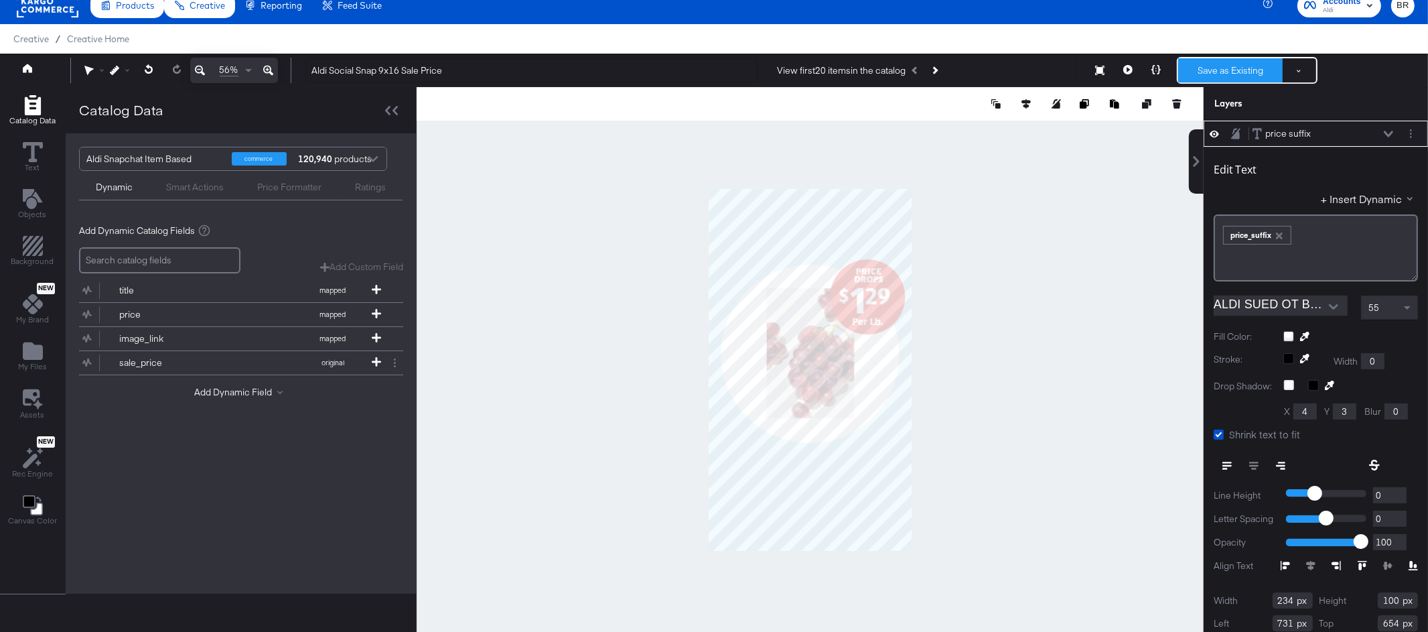
click at [1214, 81] on button "Save as Existing" at bounding box center [1231, 70] width 105 height 24
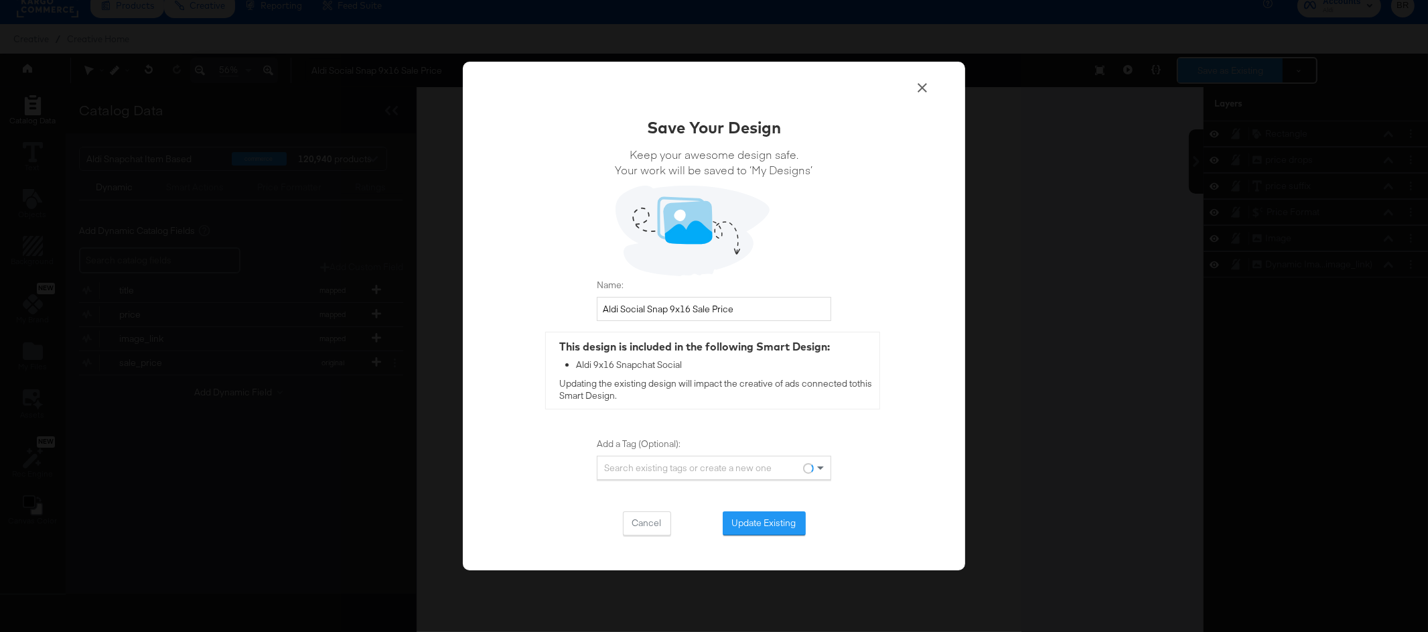
scroll to position [0, 0]
click at [773, 519] on button "Update Existing" at bounding box center [764, 523] width 83 height 24
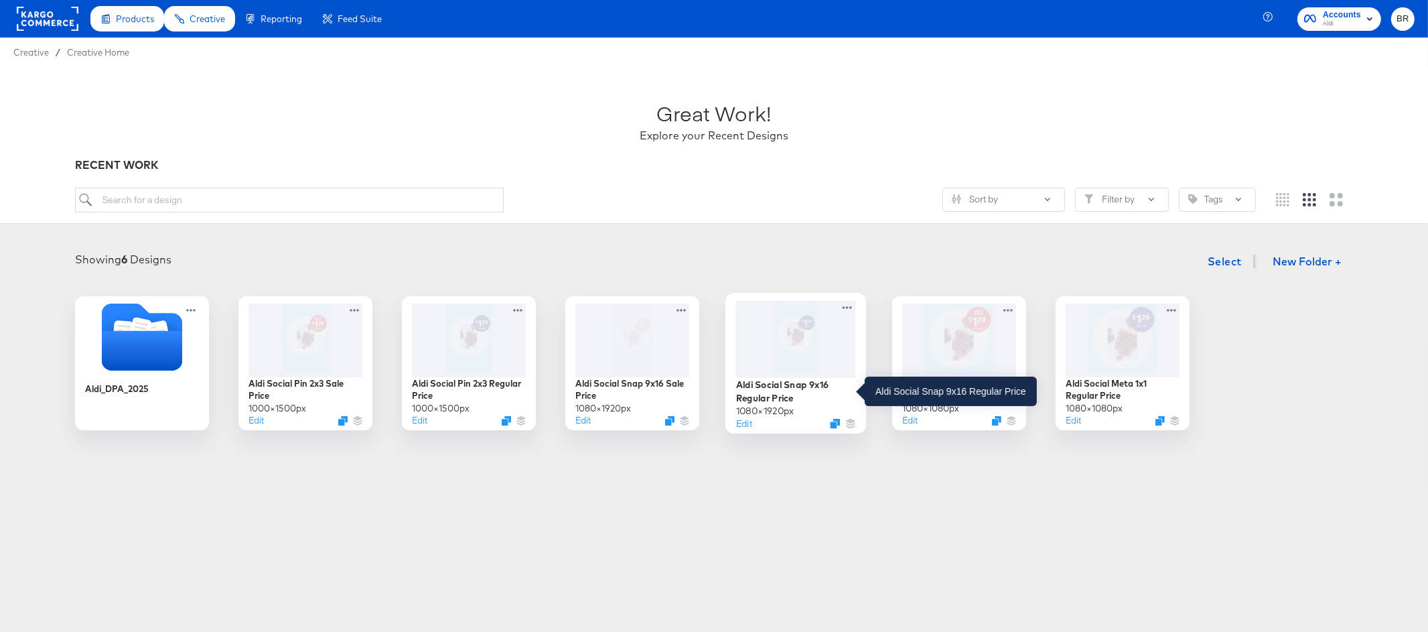
click at [771, 395] on div "Aldi Social Snap 9x16 Regular Price" at bounding box center [796, 391] width 120 height 26
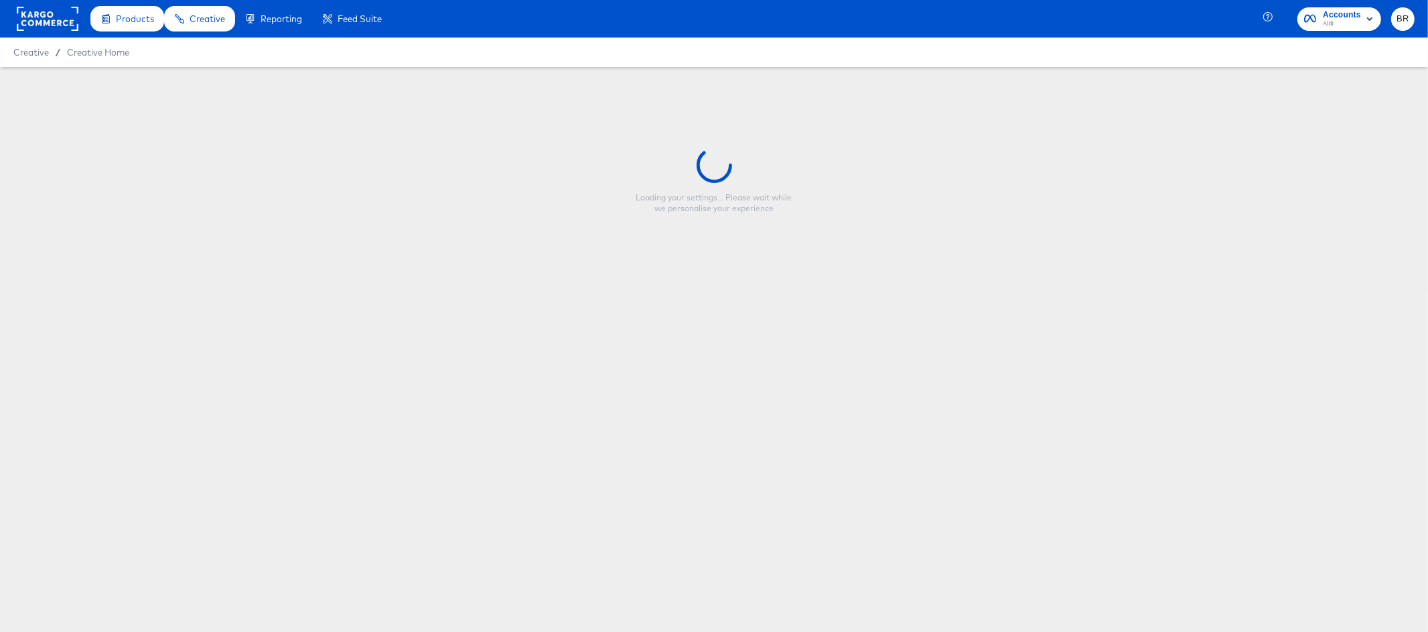
type input "Aldi Social Snap 9x16 Regular Price"
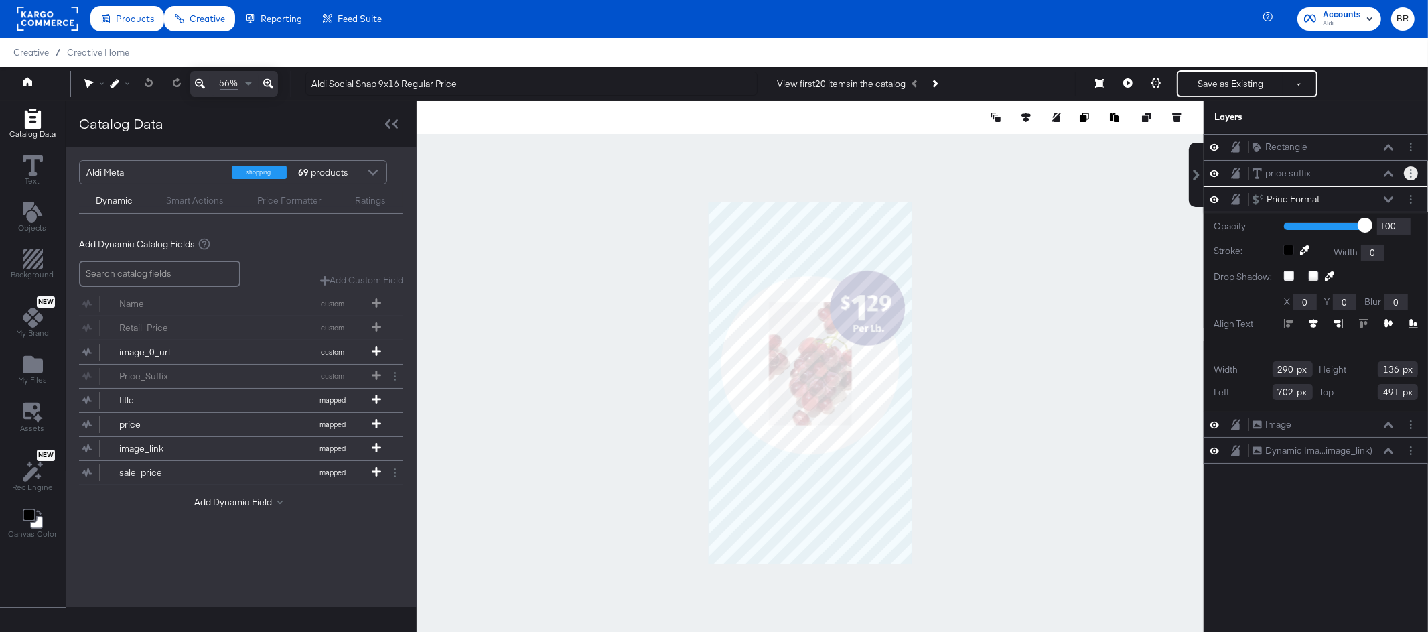
click at [1408, 174] on button "Layer Options" at bounding box center [1411, 173] width 14 height 14
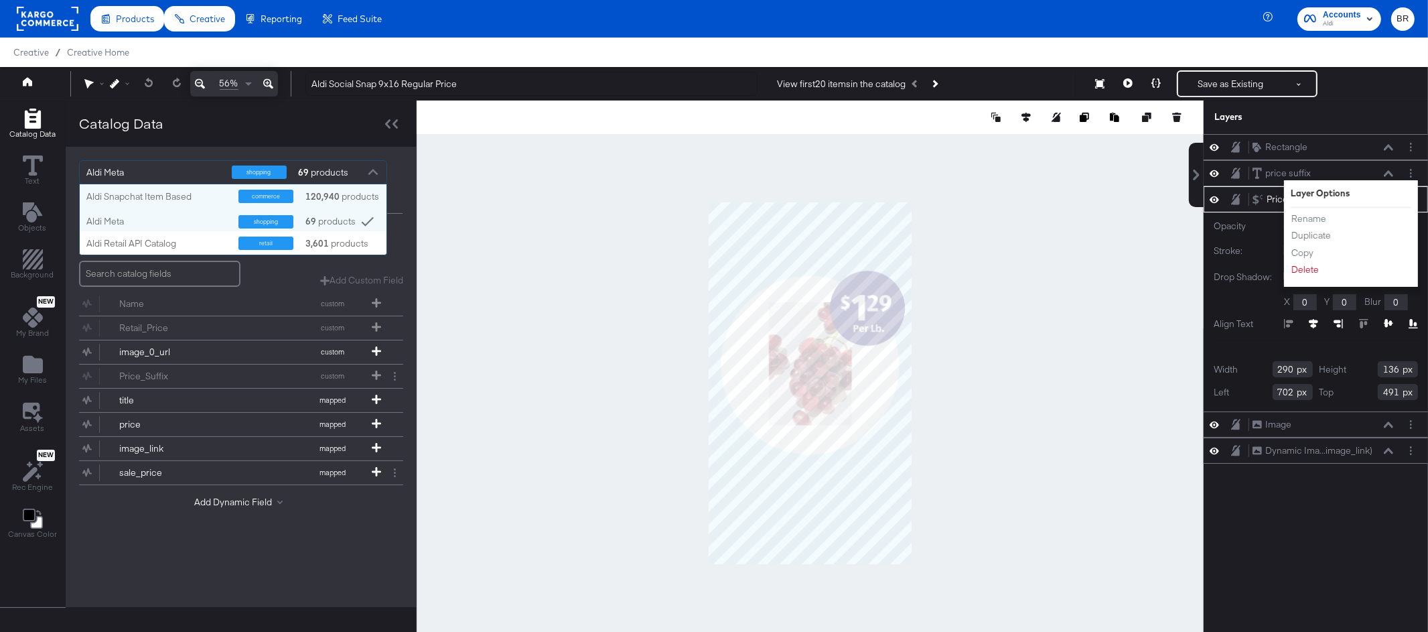
click at [358, 182] on div "shopping 69 products" at bounding box center [299, 172] width 135 height 23
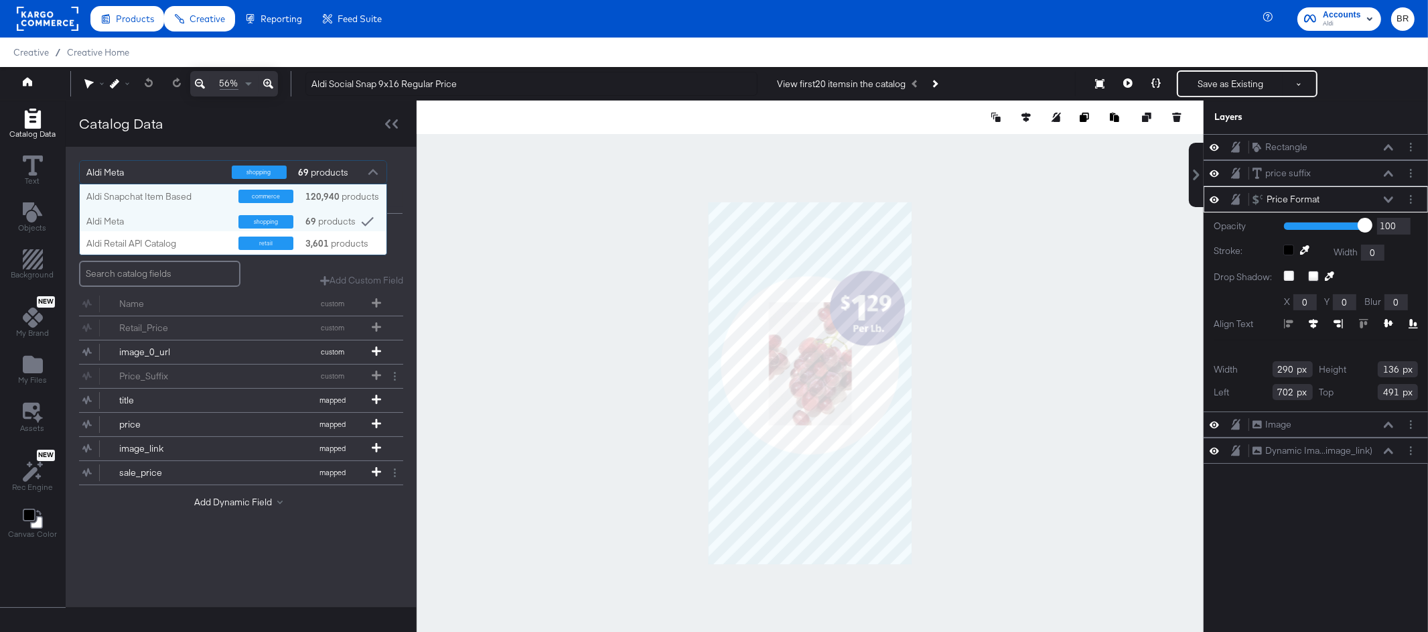
click at [304, 200] on strong "120,940" at bounding box center [323, 196] width 38 height 13
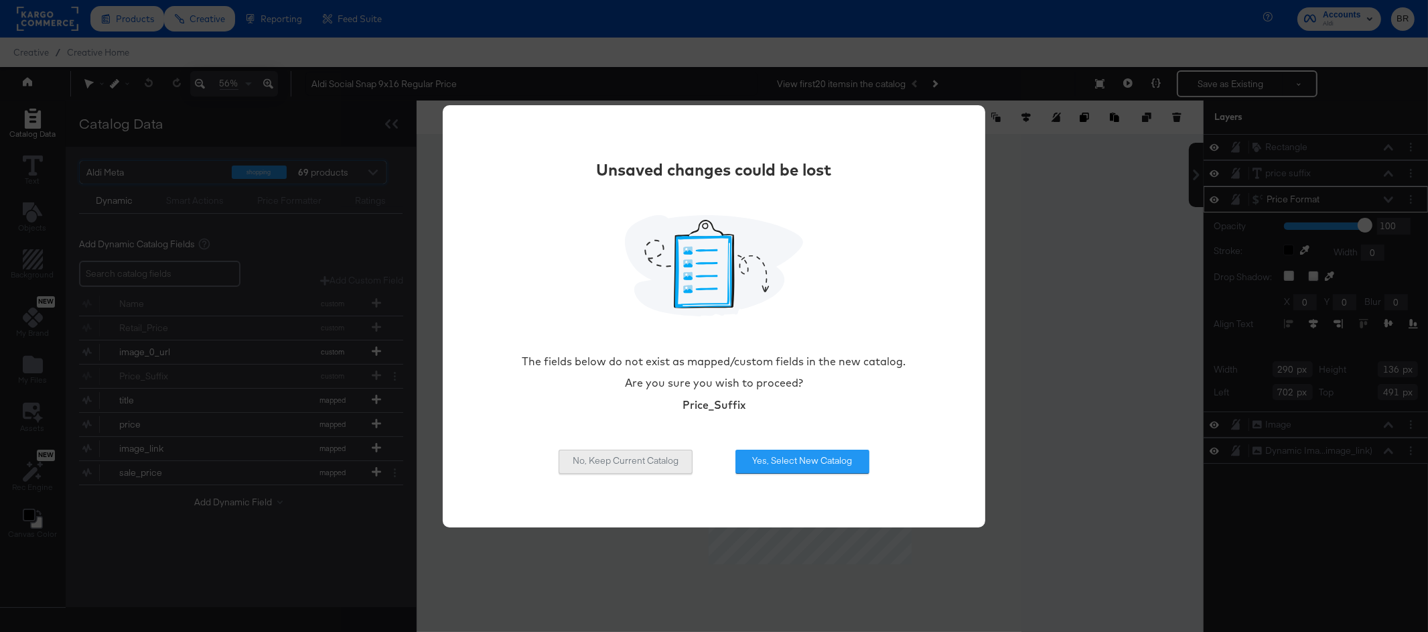
click at [613, 452] on button "No, Keep Current Catalog" at bounding box center [626, 462] width 134 height 24
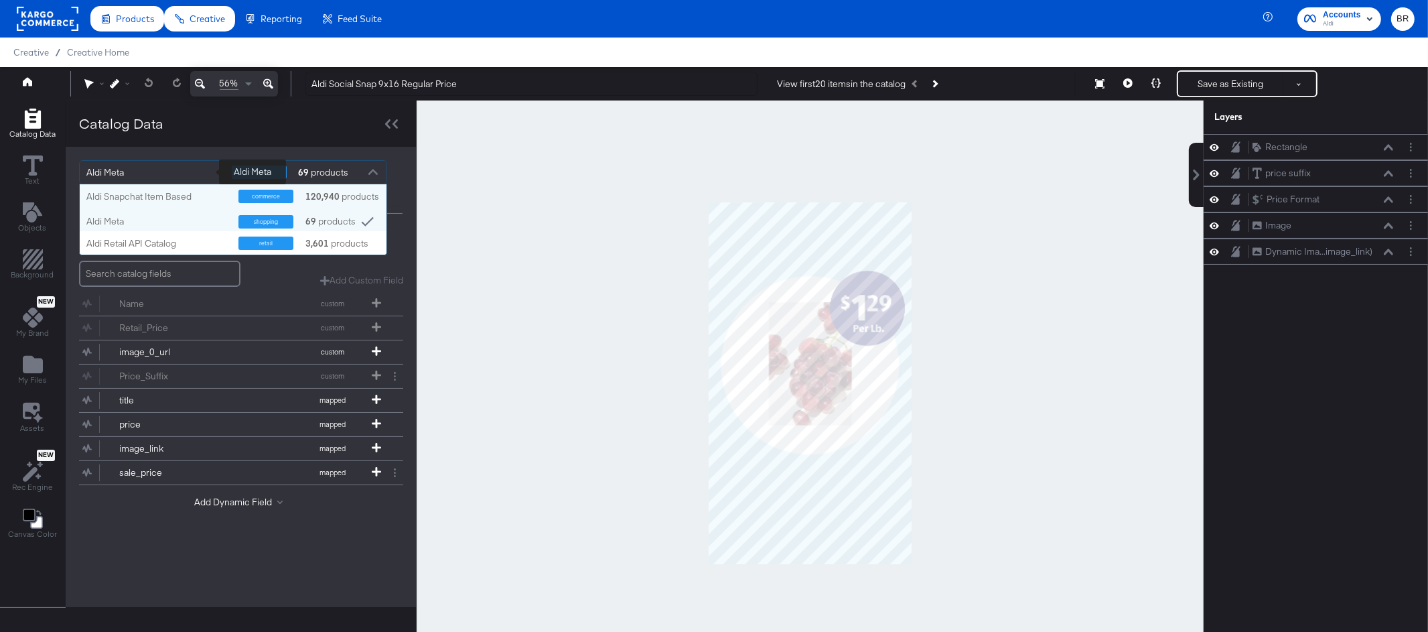
click at [200, 168] on div "Aldi Meta" at bounding box center [153, 172] width 135 height 23
click at [163, 196] on div "Aldi Snapchat Item Based" at bounding box center [157, 196] width 142 height 13
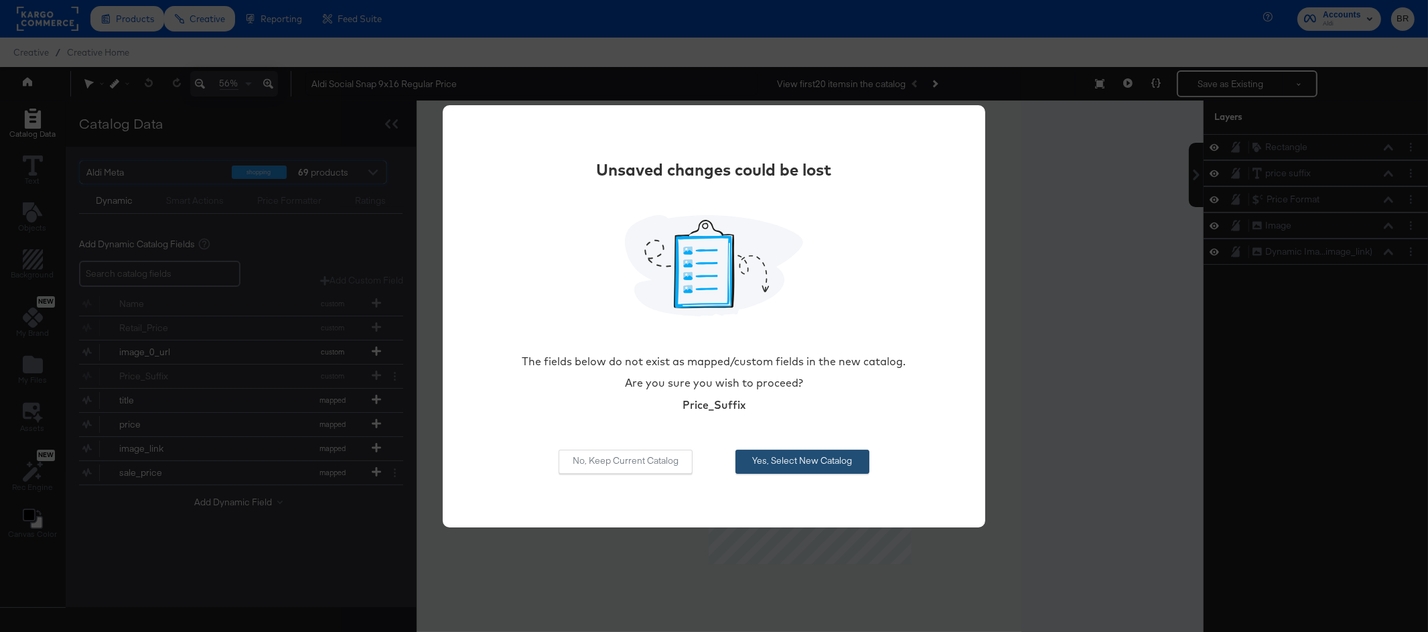
click at [794, 459] on button "Yes, Select New Catalog" at bounding box center [803, 462] width 134 height 24
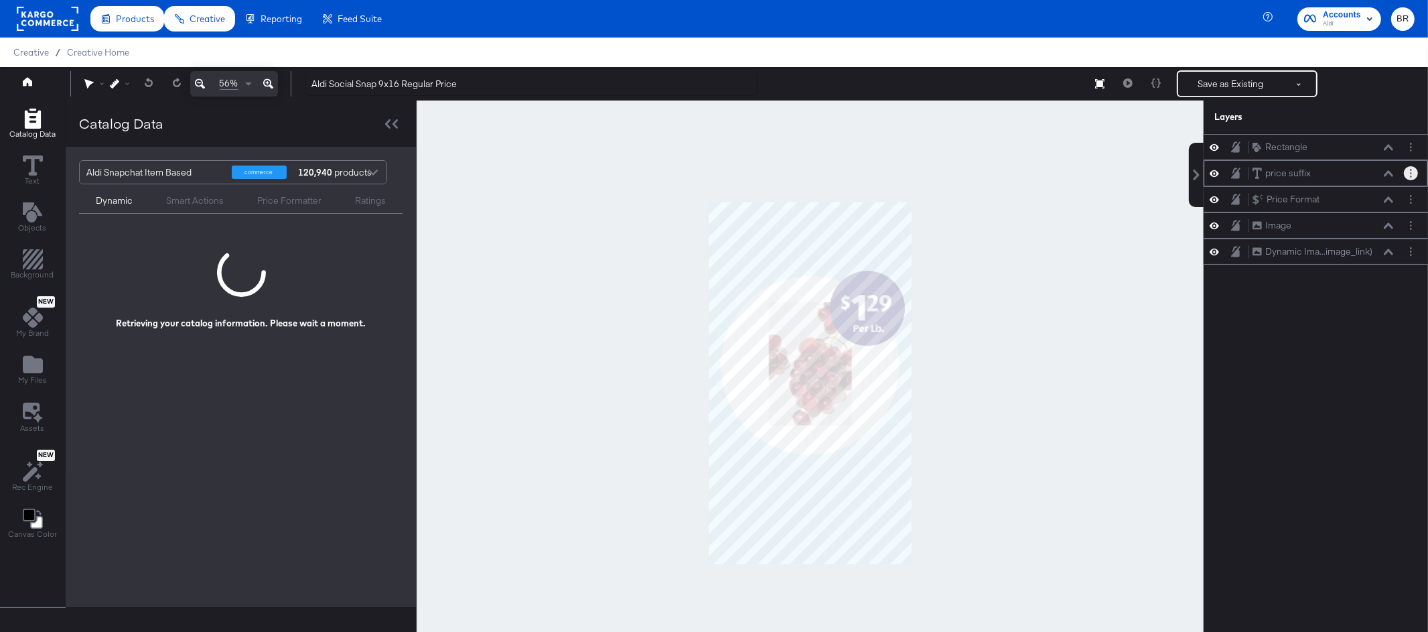
click at [1413, 176] on button "Layer Options" at bounding box center [1411, 173] width 14 height 14
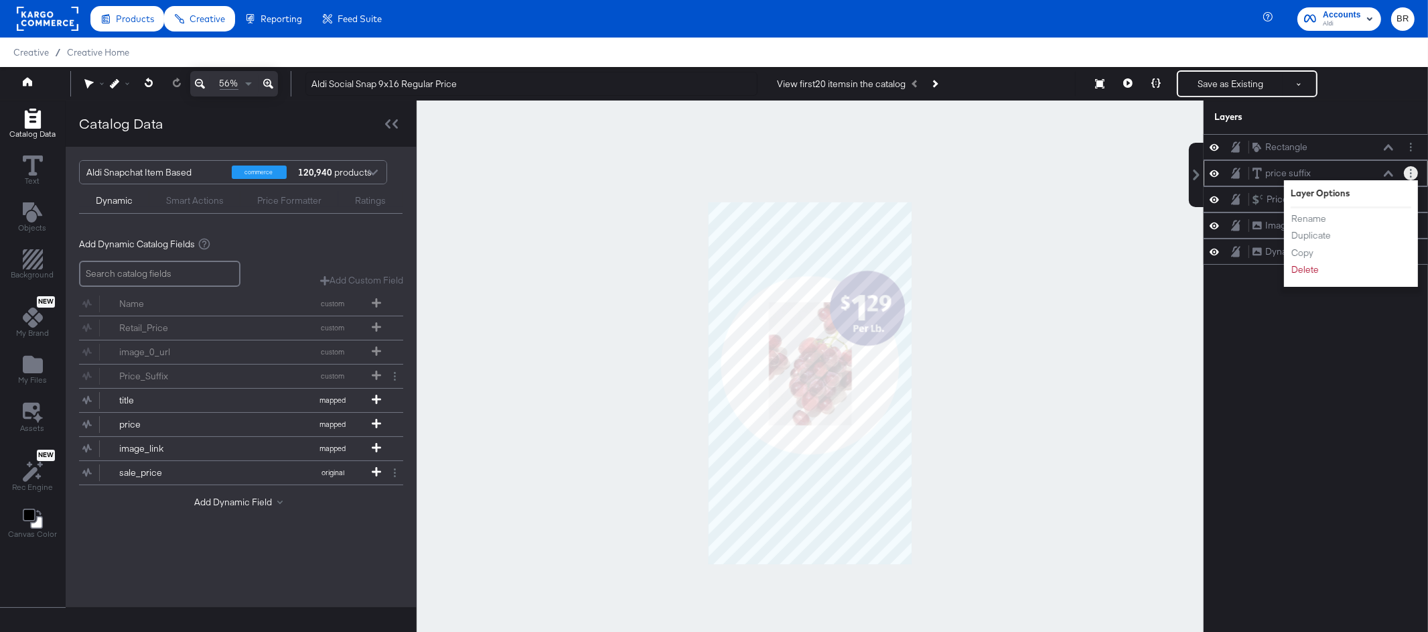
click at [1392, 176] on icon at bounding box center [1388, 173] width 9 height 6
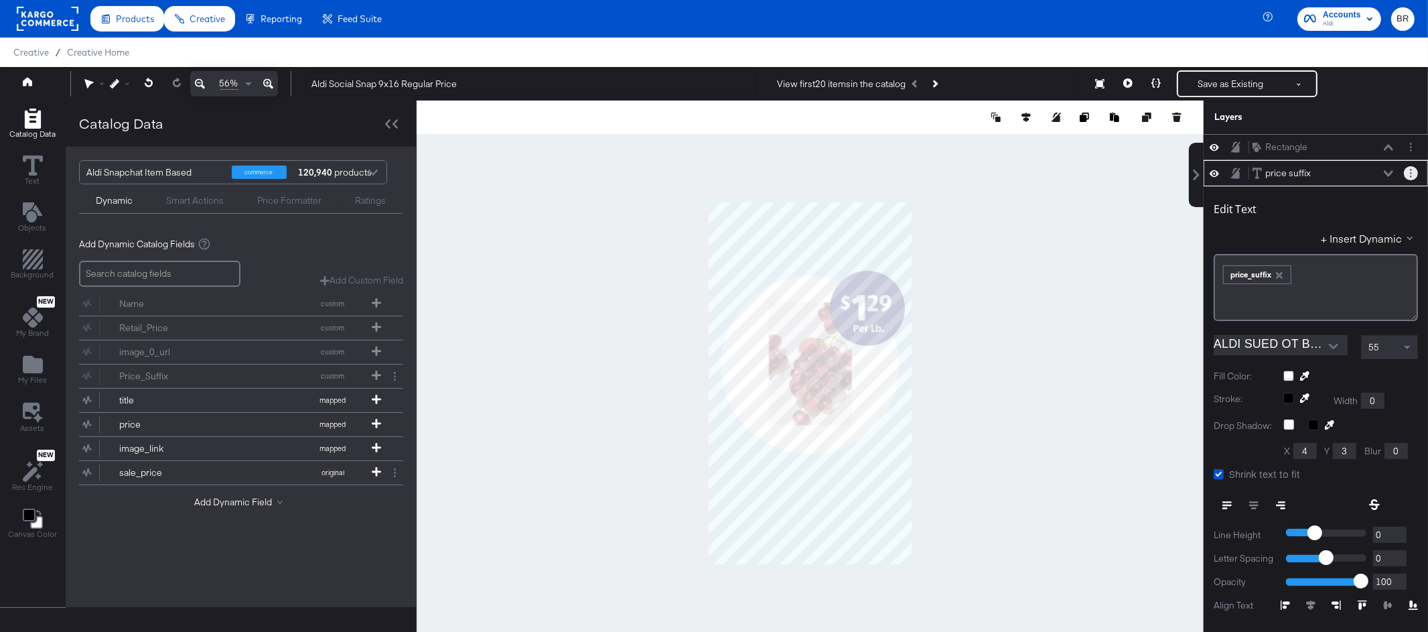
scroll to position [13, 0]
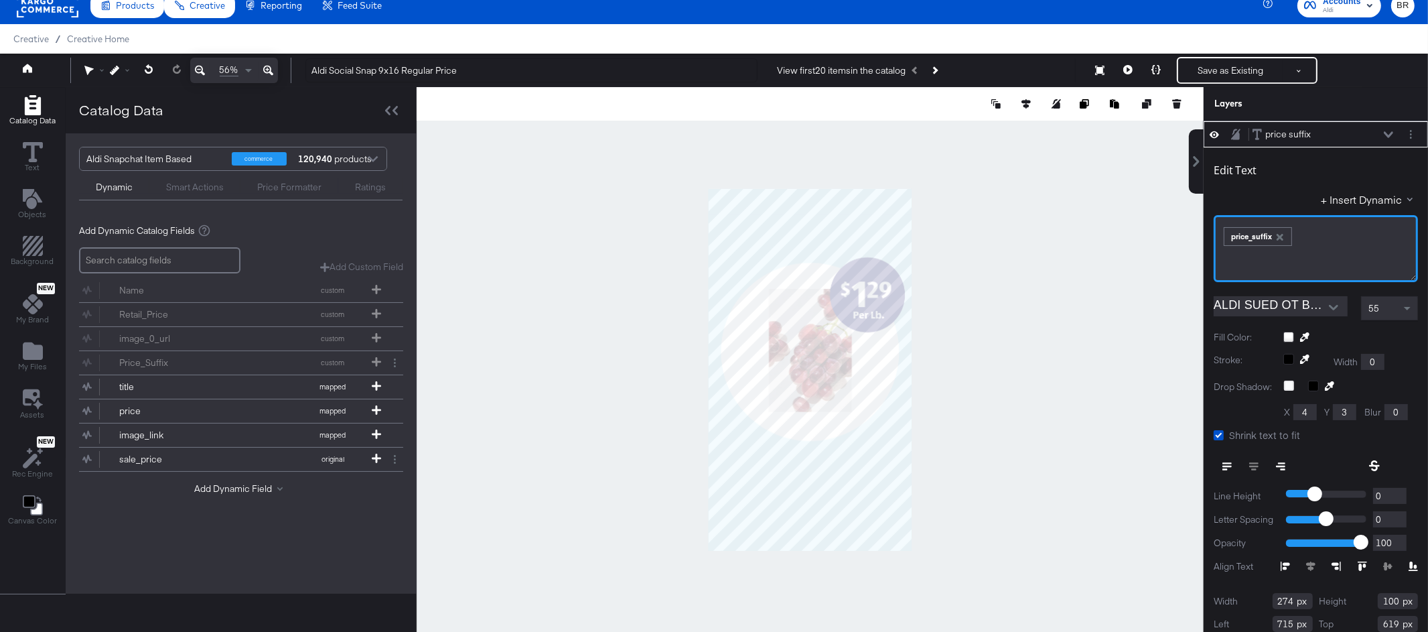
click at [1313, 238] on div "﻿ ﻿ price_suffix ﻿" at bounding box center [1316, 235] width 187 height 22
click at [1355, 196] on button "+ Insert Dynamic" at bounding box center [1369, 199] width 97 height 14
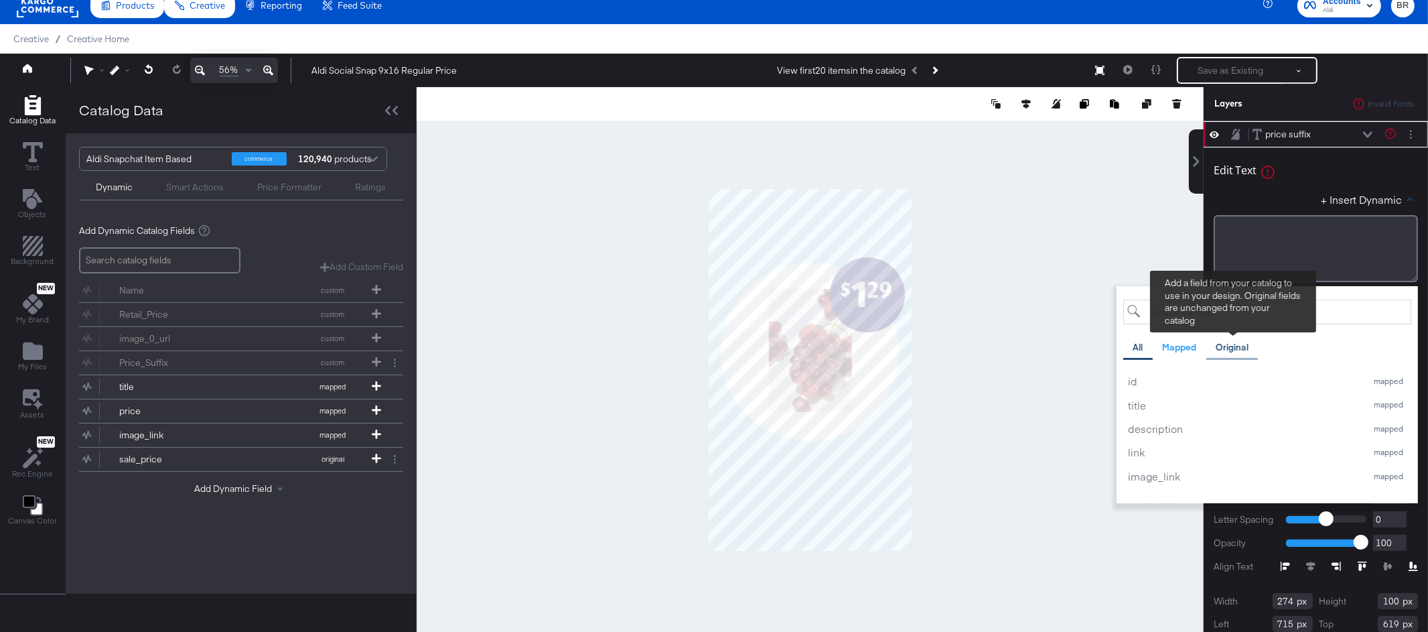
click at [1232, 349] on div "Original" at bounding box center [1232, 347] width 33 height 13
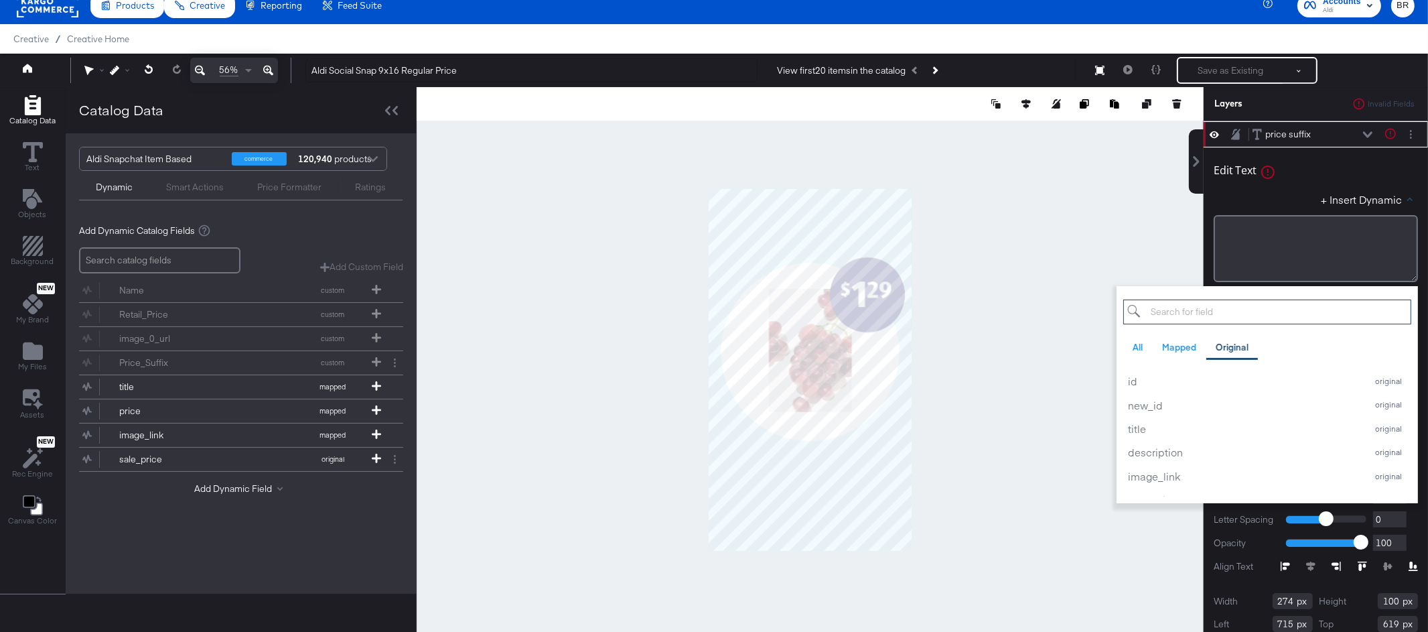
click at [1219, 320] on input "search" at bounding box center [1268, 311] width 288 height 25
click at [1168, 448] on div "price_suffix" at bounding box center [1244, 450] width 232 height 14
click at [1311, 179] on div "Edit Text" at bounding box center [1316, 172] width 204 height 18
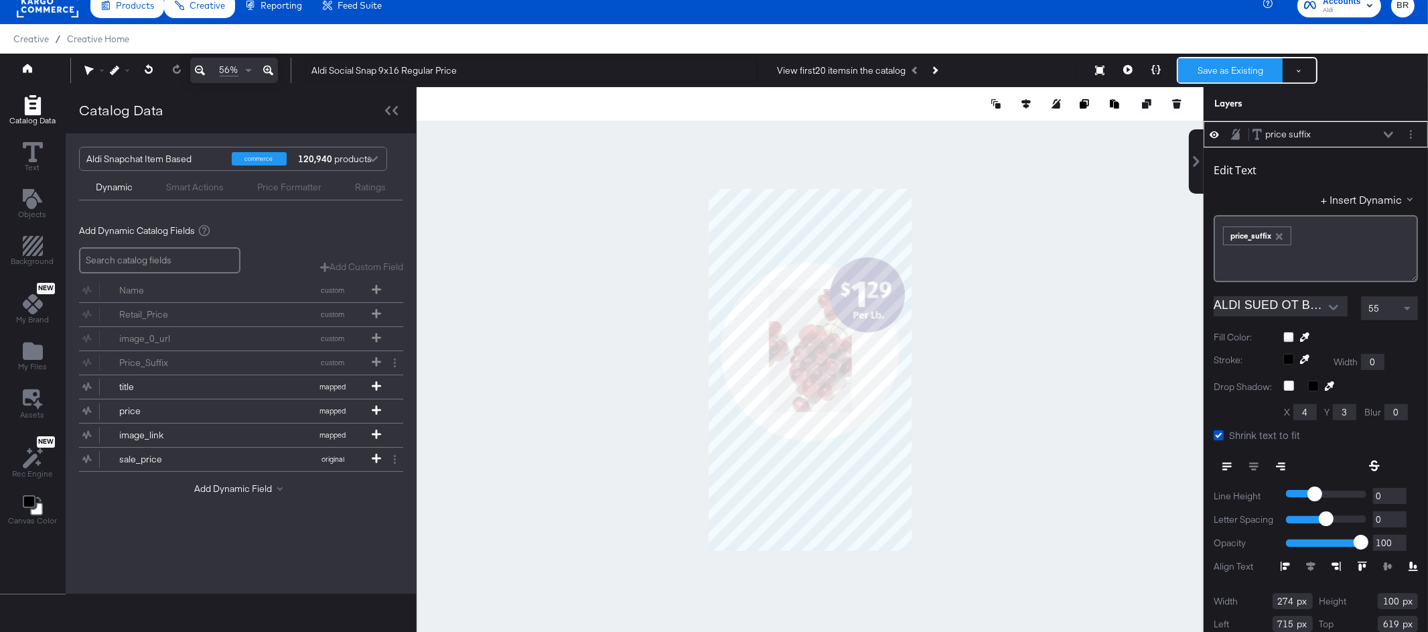
click at [1223, 74] on button "Save as Existing" at bounding box center [1231, 70] width 105 height 24
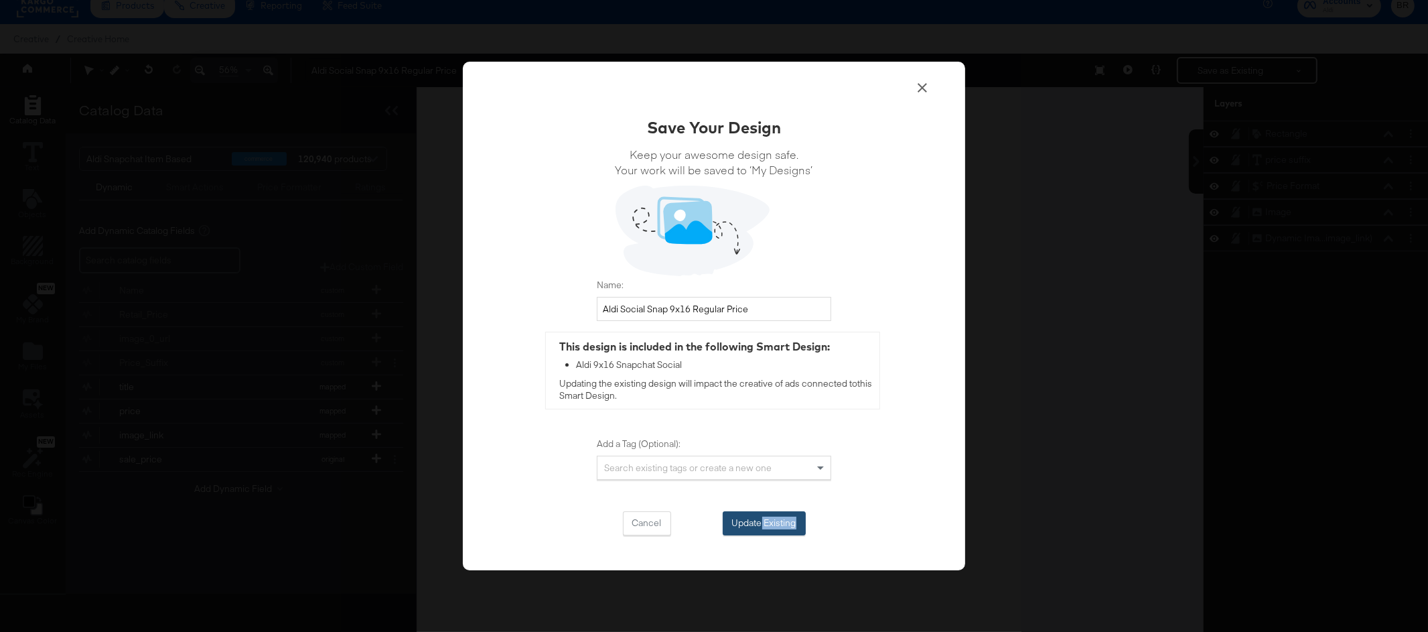
drag, startPoint x: 756, startPoint y: 543, endPoint x: 760, endPoint y: 524, distance: 19.7
click at [760, 524] on div "Save Your Design Keep your awesome design safe. Your work will be saved to ‘My …" at bounding box center [714, 316] width 503 height 509
click at [760, 524] on button "Update Existing" at bounding box center [764, 523] width 83 height 24
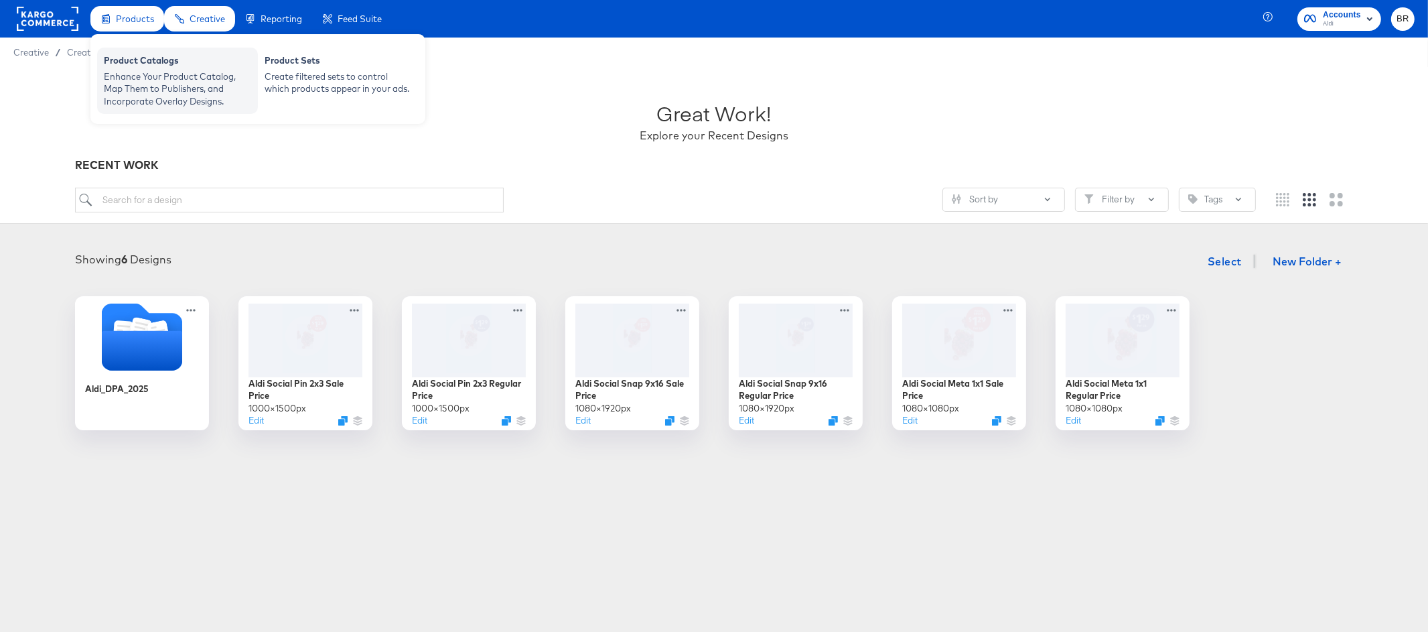
click at [127, 60] on div "Product Catalogs" at bounding box center [177, 62] width 147 height 16
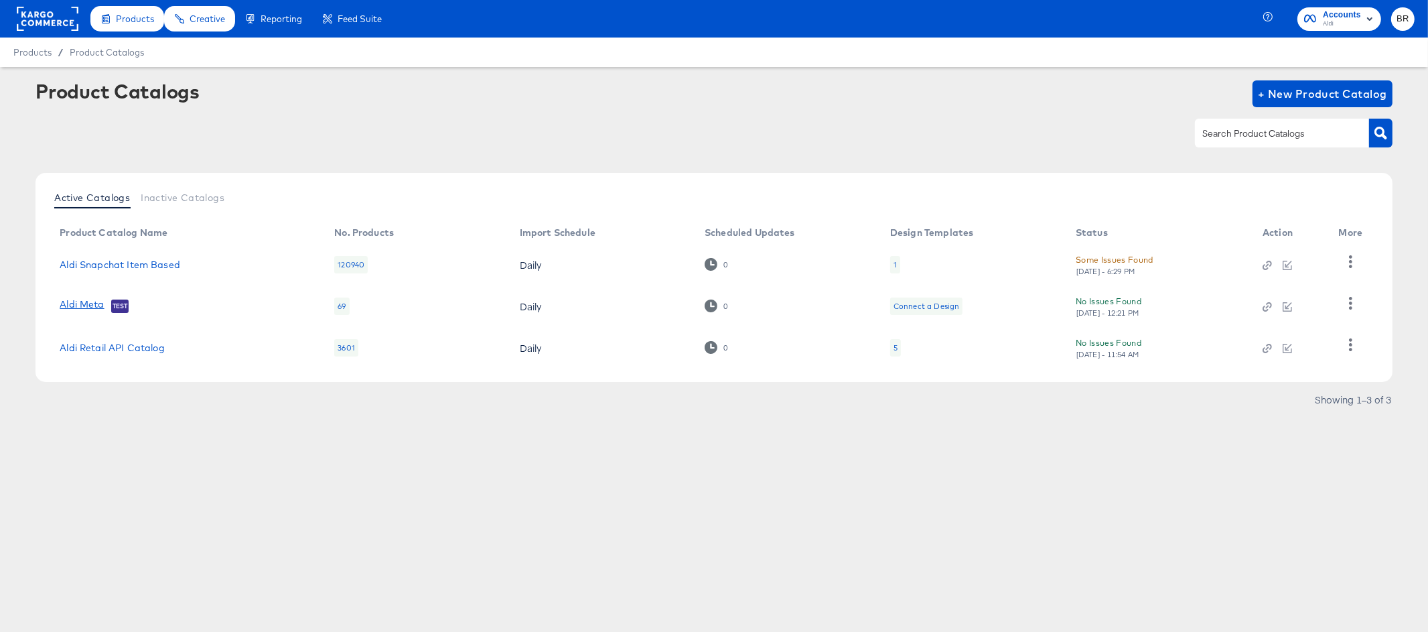
click at [96, 302] on link "Aldi Meta" at bounding box center [82, 305] width 44 height 13
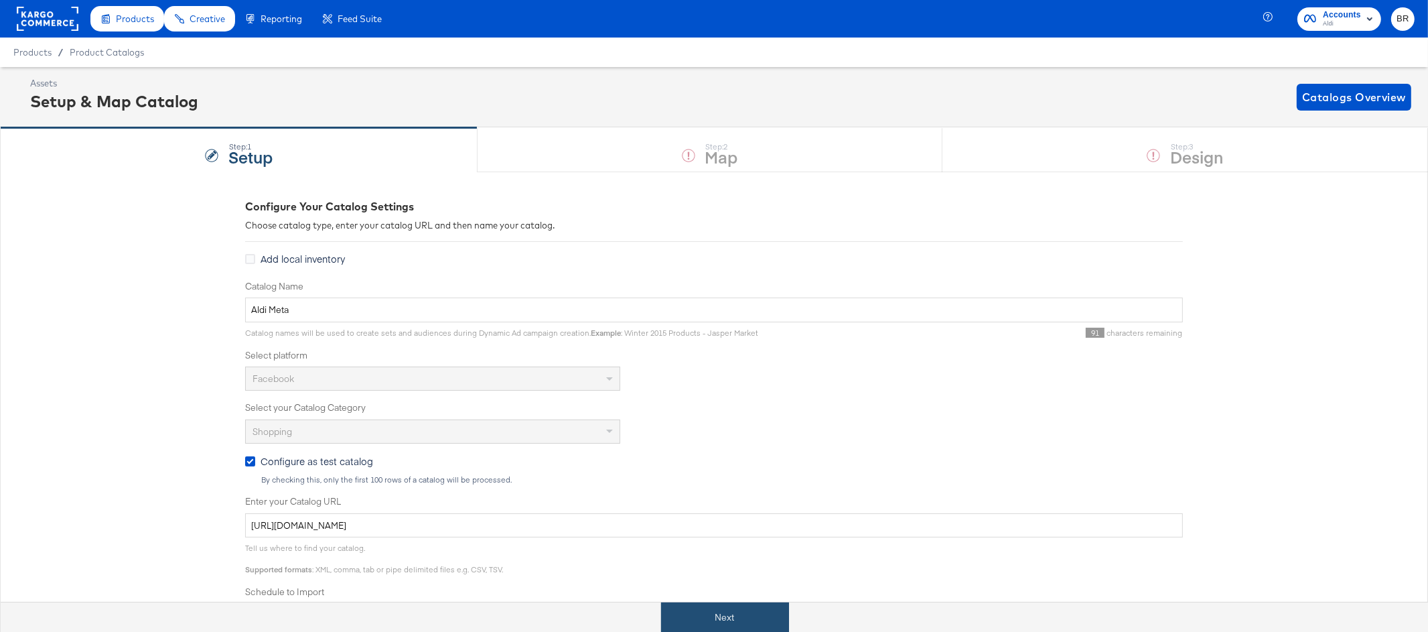
click at [697, 611] on button "Next" at bounding box center [725, 617] width 128 height 30
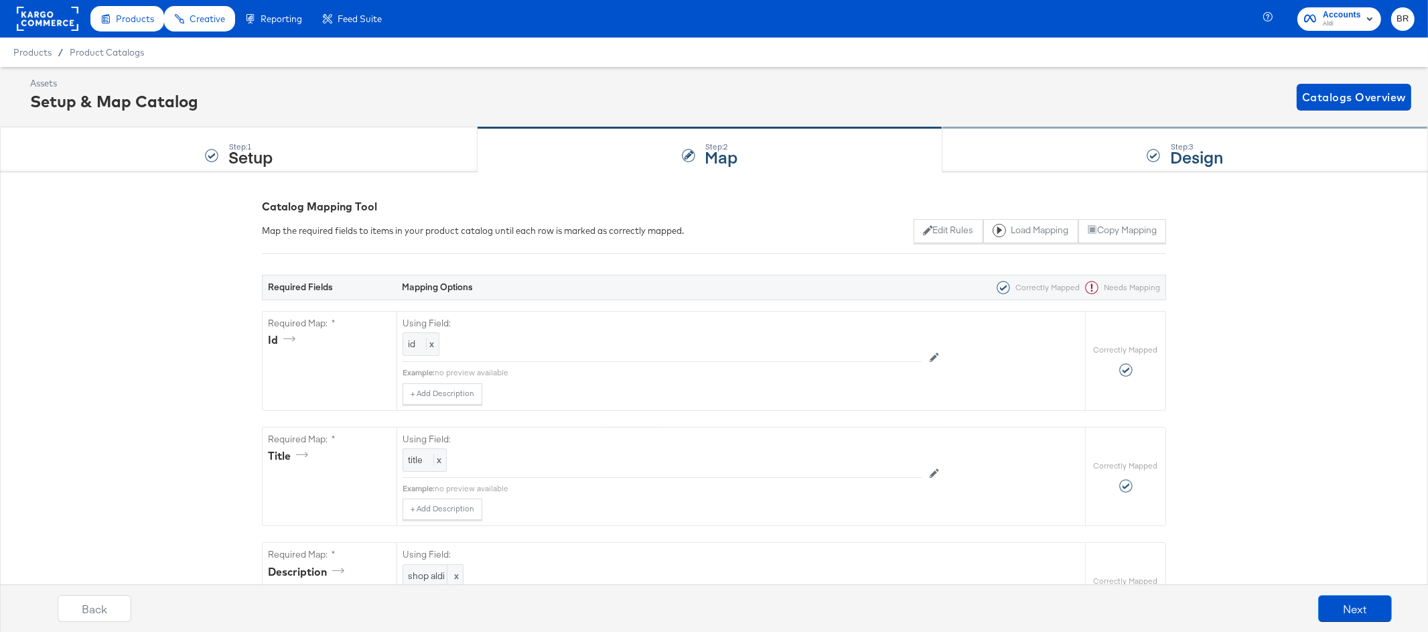
click at [1187, 147] on strong "Design" at bounding box center [1196, 156] width 53 height 22
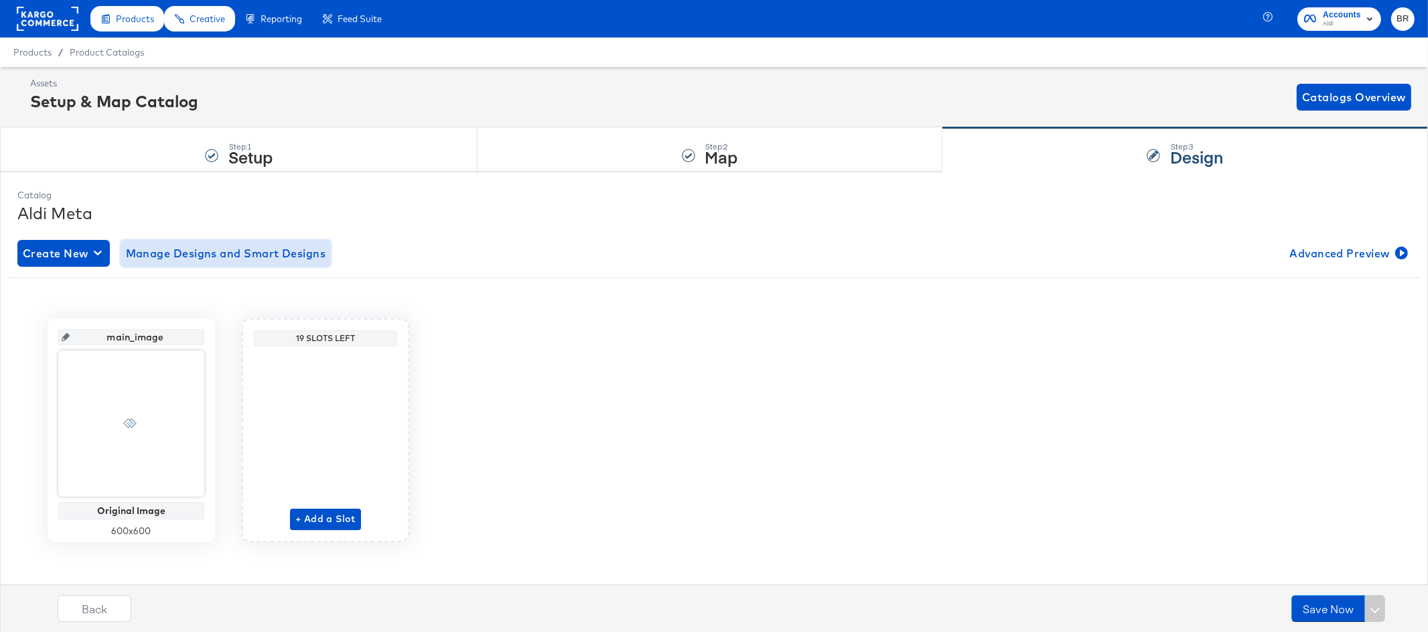
click at [169, 247] on span "Manage Designs and Smart Designs" at bounding box center [226, 253] width 200 height 19
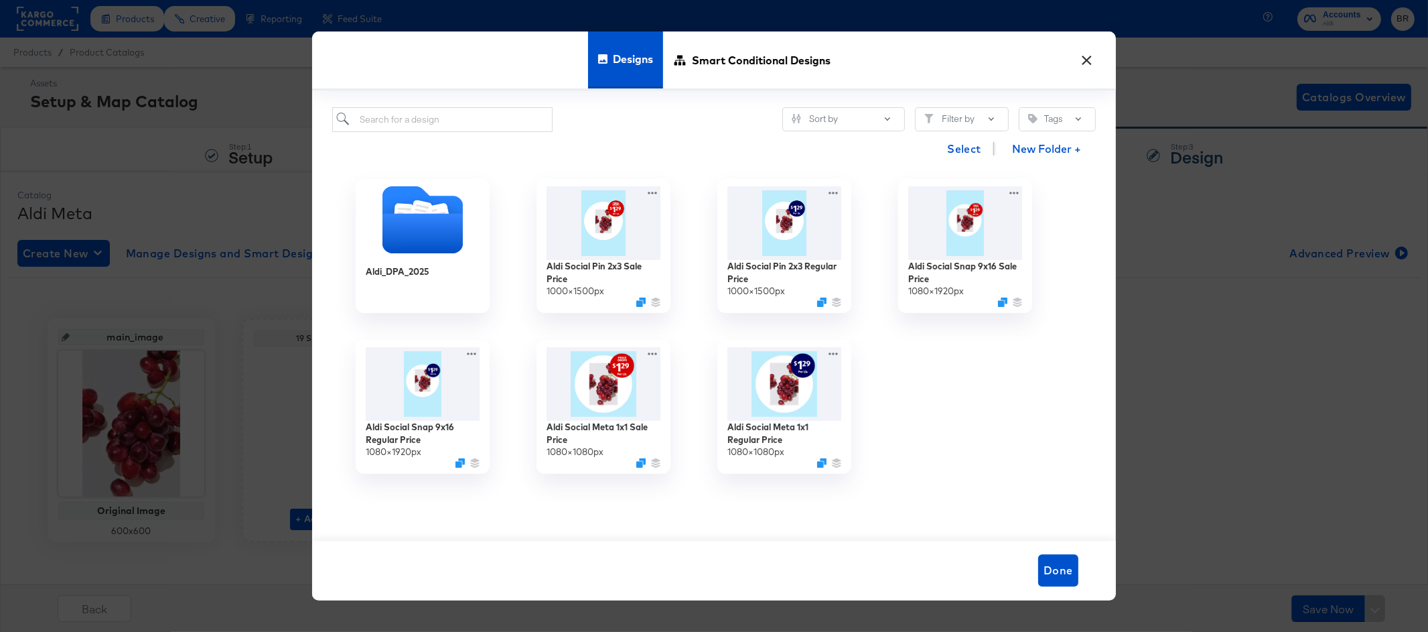
click at [216, 248] on div "× Designs Smart Conditional Designs Sort by Filter by Tags Select New Folder + …" at bounding box center [714, 316] width 1428 height 632
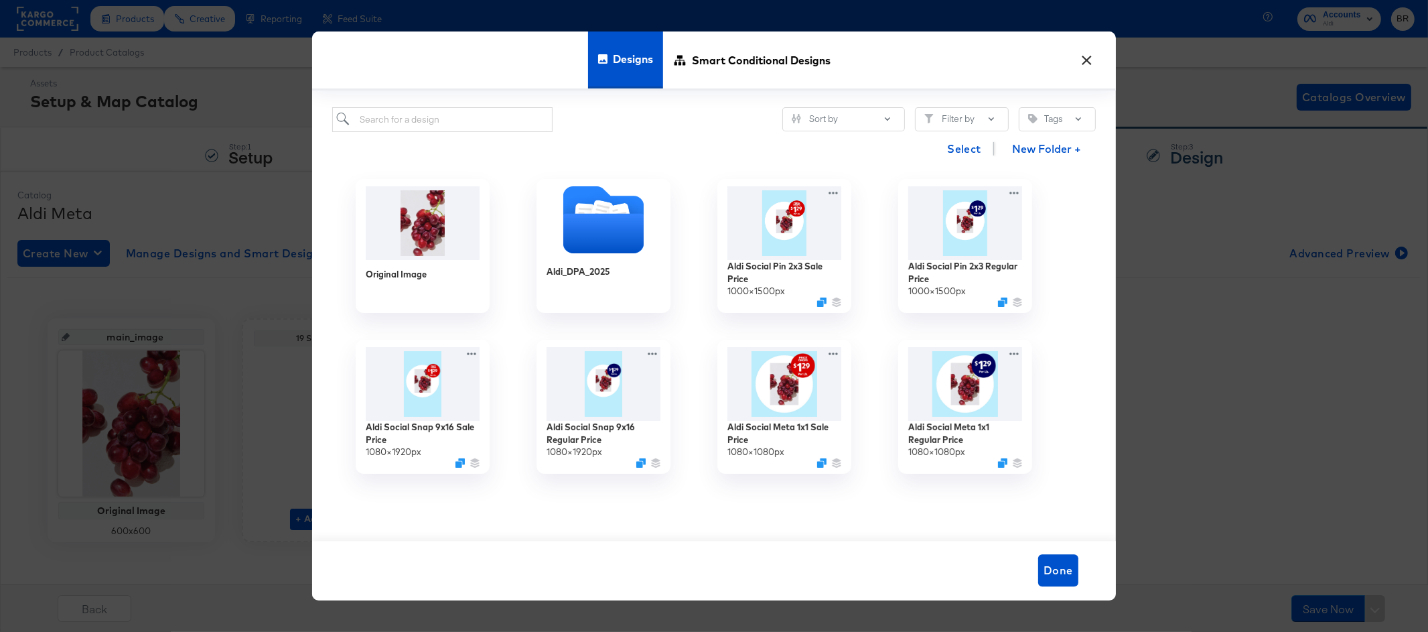
click at [87, 245] on div "× Designs Smart Conditional Designs Sort by Filter by Tags Select New Folder + …" at bounding box center [714, 316] width 1428 height 632
click at [74, 257] on div "× Designs Smart Conditional Designs Sort by Filter by Tags Select New Folder + …" at bounding box center [714, 316] width 1428 height 632
click at [1097, 64] on button "×" at bounding box center [1087, 57] width 24 height 24
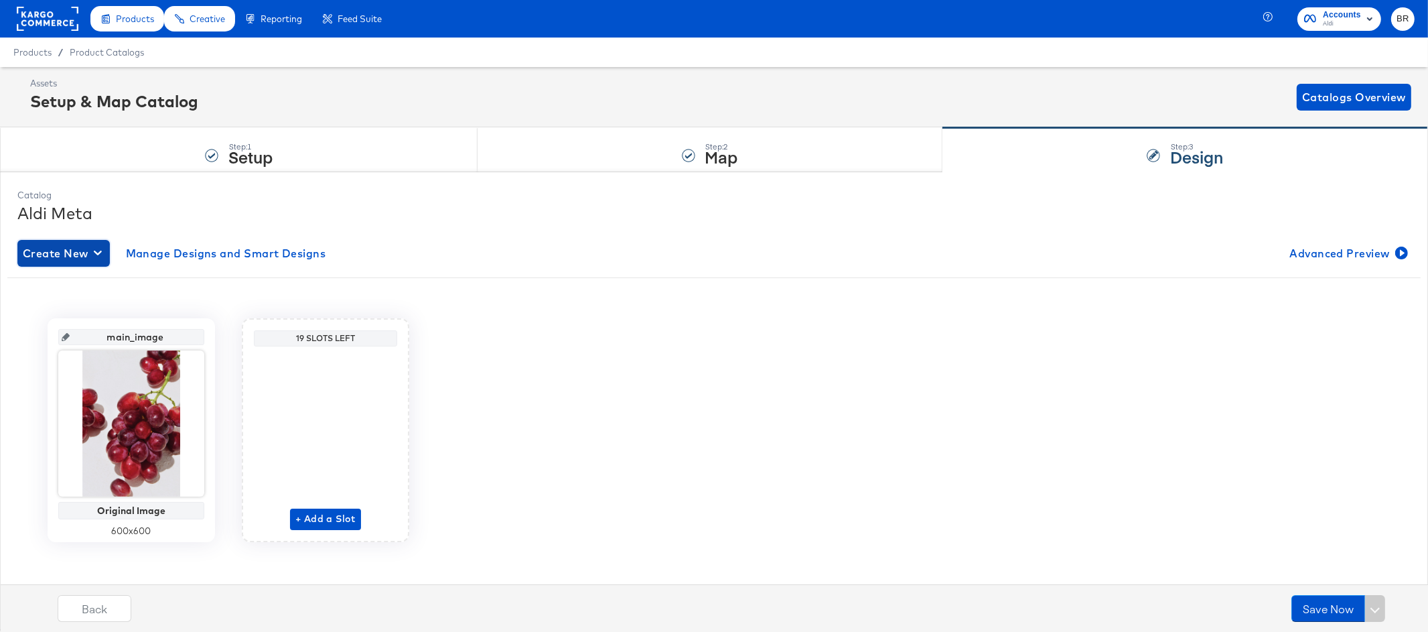
click at [68, 253] on span "Create New" at bounding box center [64, 253] width 82 height 19
click at [78, 304] on div "Create New Smart Design" at bounding box center [88, 307] width 127 height 11
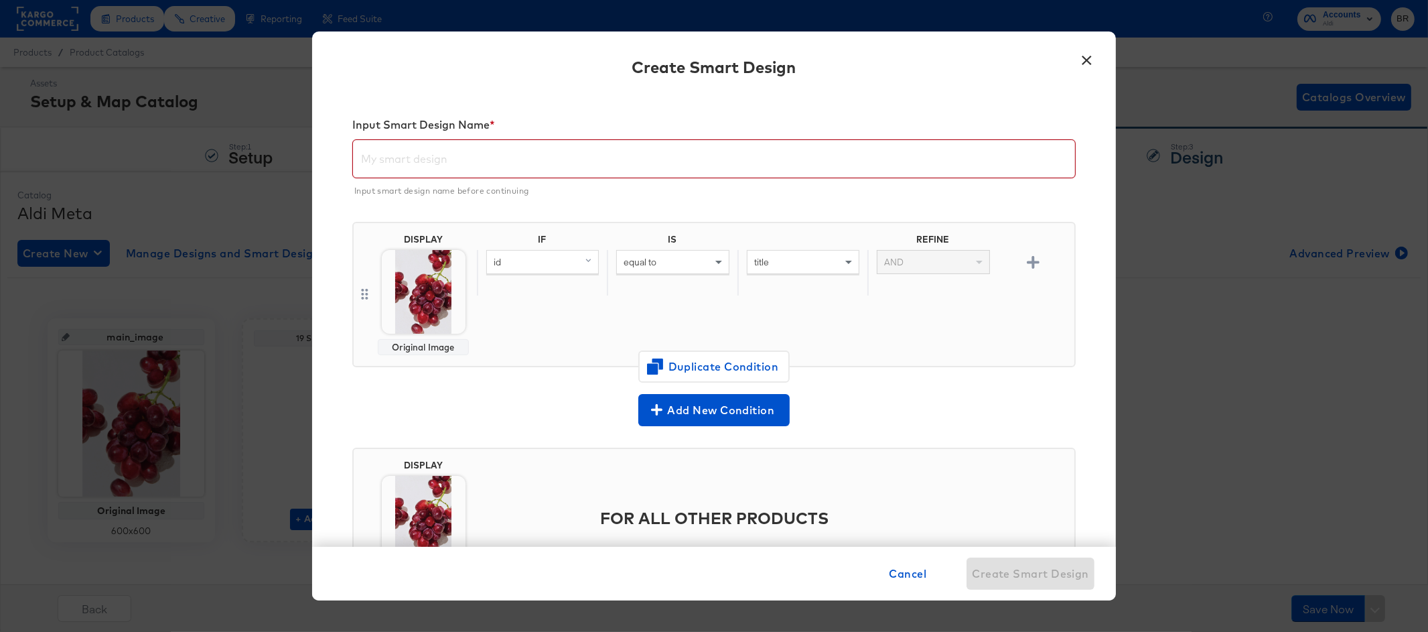
click at [460, 148] on input "text" at bounding box center [714, 154] width 722 height 38
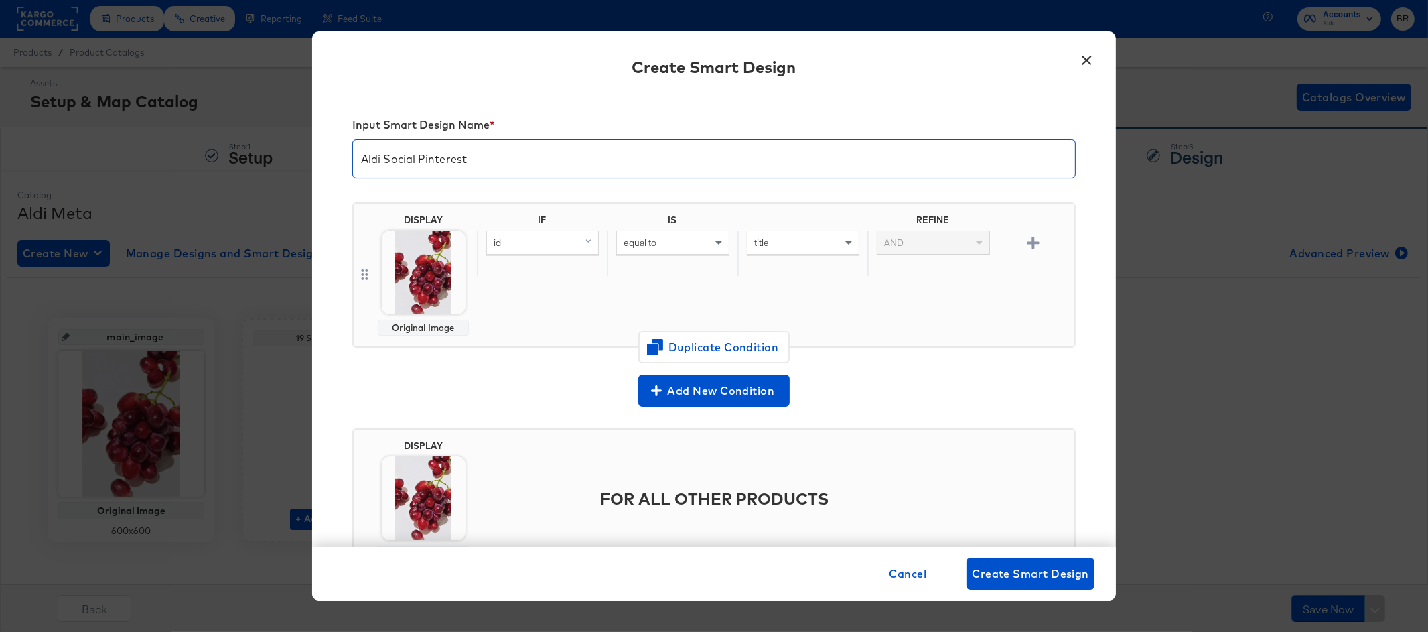
type input "Aldi Social Pinterest"
click at [541, 244] on div "id" at bounding box center [542, 242] width 111 height 23
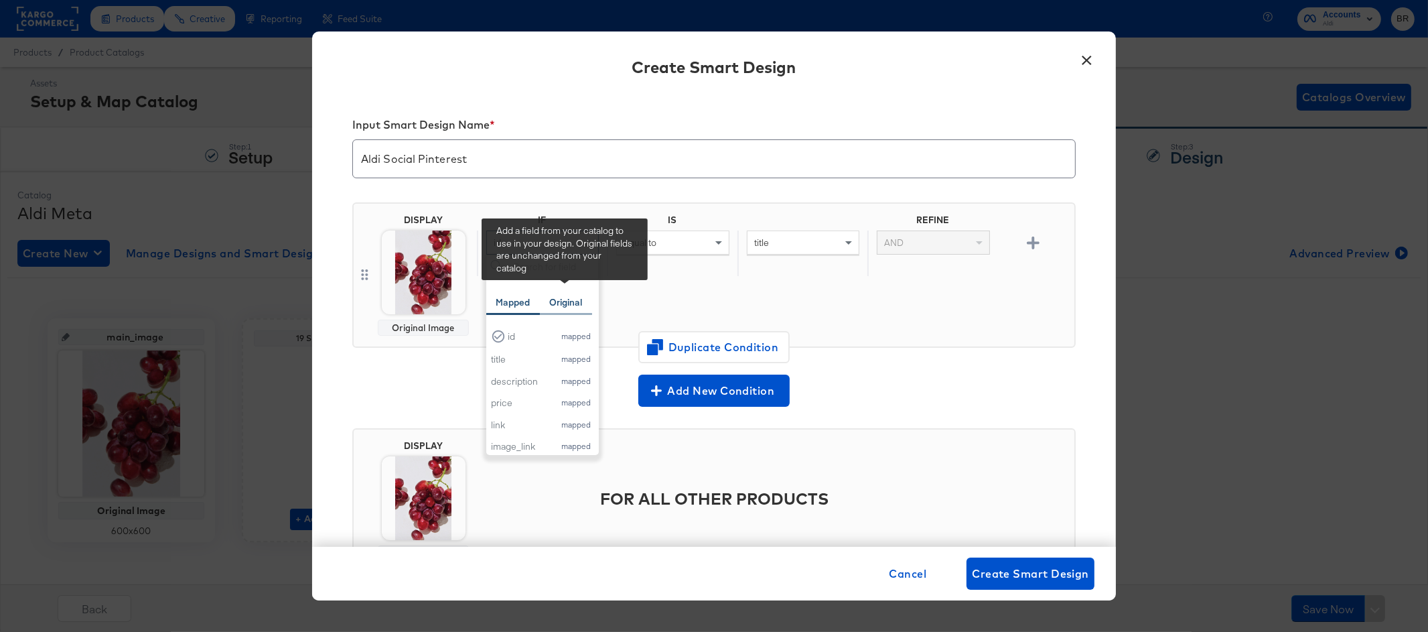
click at [563, 304] on div "Original" at bounding box center [565, 302] width 33 height 13
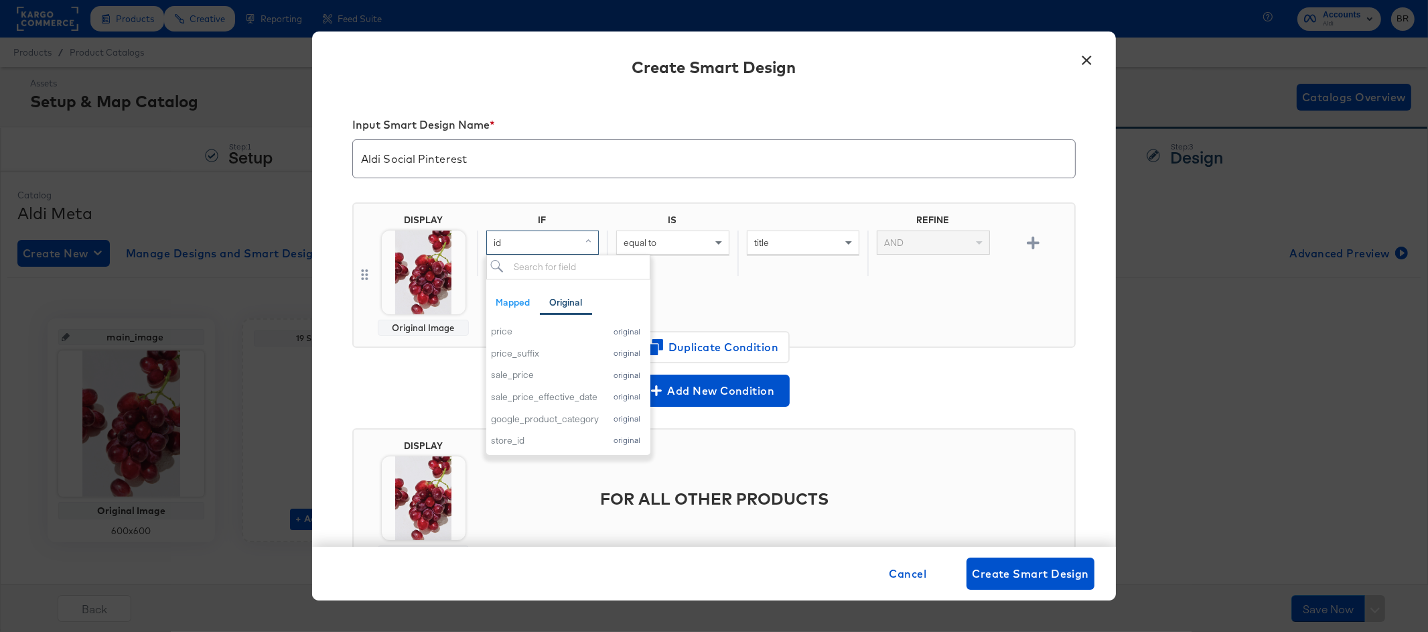
scroll to position [245, 0]
click at [534, 377] on div "sale_price" at bounding box center [545, 374] width 108 height 13
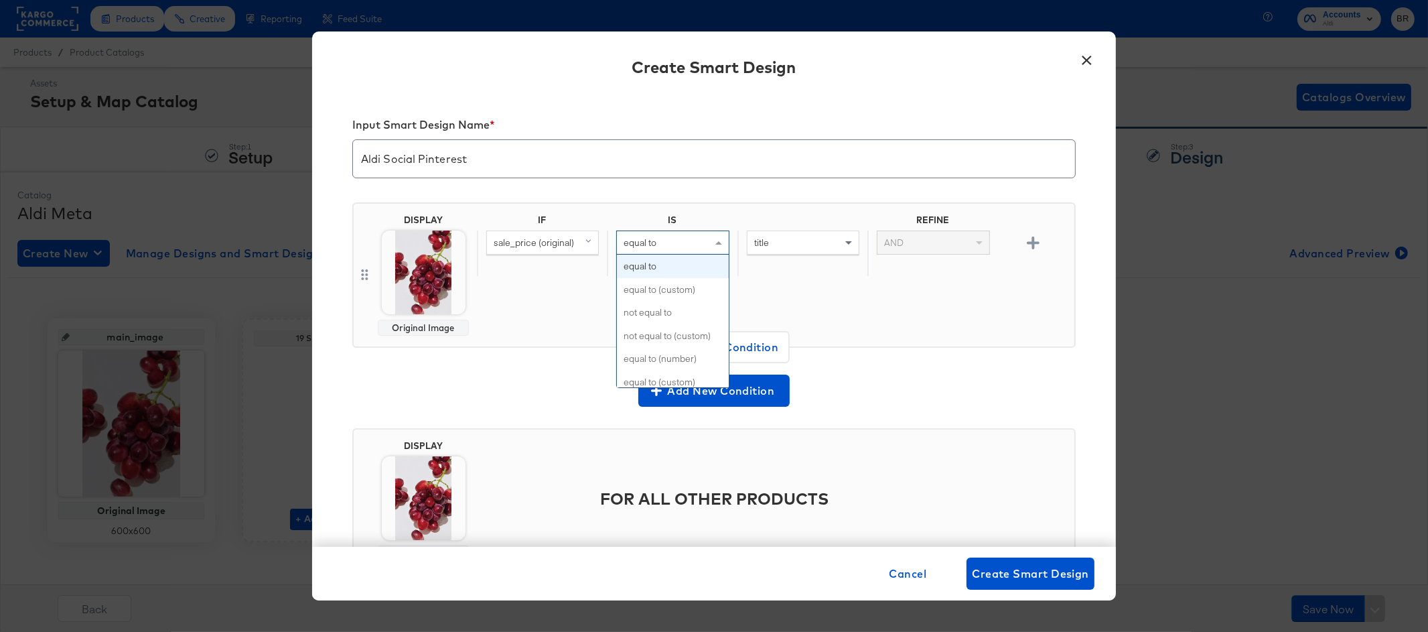
click at [708, 231] on div "equal to" at bounding box center [672, 242] width 111 height 23
click at [783, 222] on div at bounding box center [803, 222] width 130 height 16
click at [779, 241] on div "title" at bounding box center [803, 242] width 111 height 23
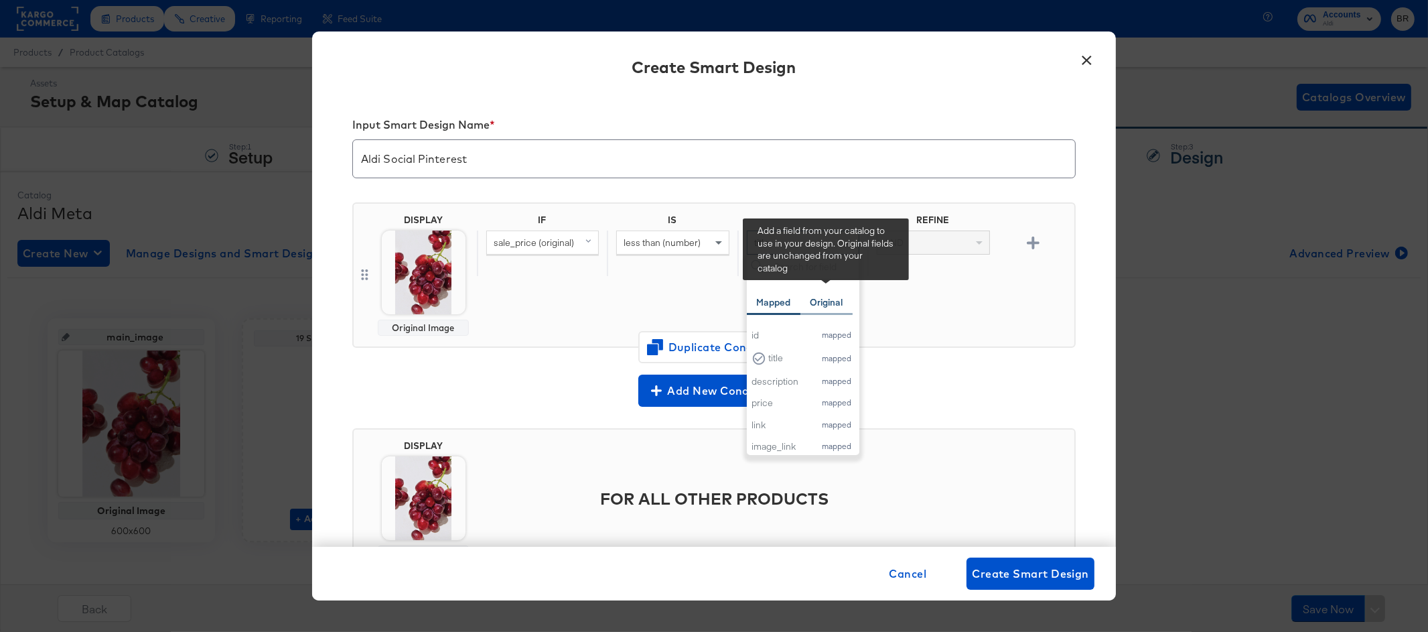
click at [817, 298] on div "Original" at bounding box center [826, 302] width 33 height 13
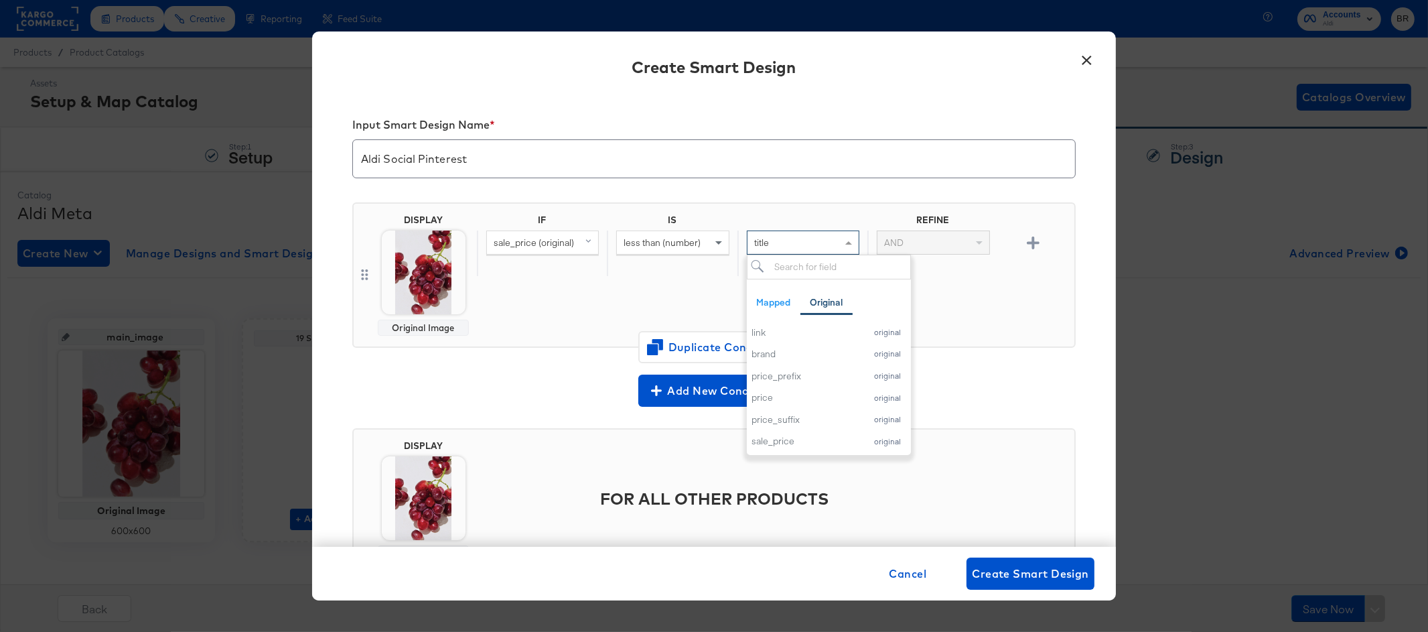
scroll to position [180, 0]
click at [791, 388] on button "price original" at bounding box center [829, 396] width 164 height 22
click at [403, 298] on body "Products Creative Reporting Feed Suite Accounts Aldi BR Products / Product Cata…" at bounding box center [714, 331] width 1428 height 662
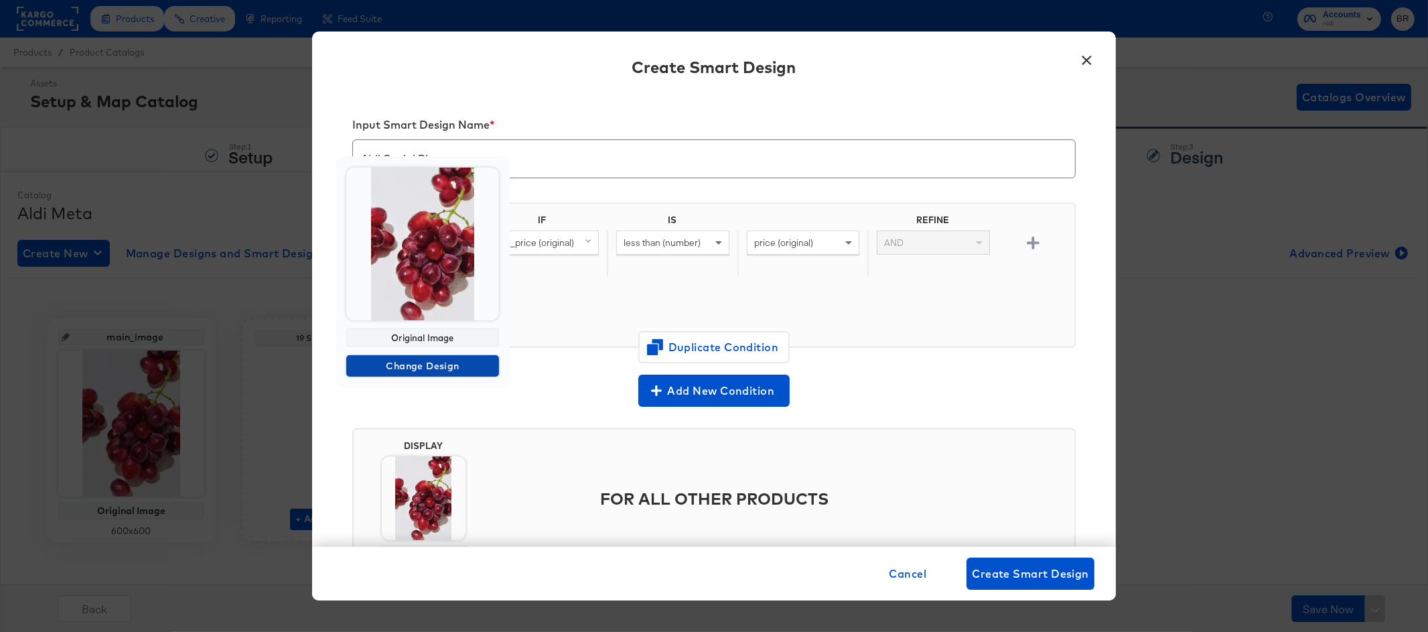
click at [401, 374] on button "Change Design" at bounding box center [422, 365] width 153 height 21
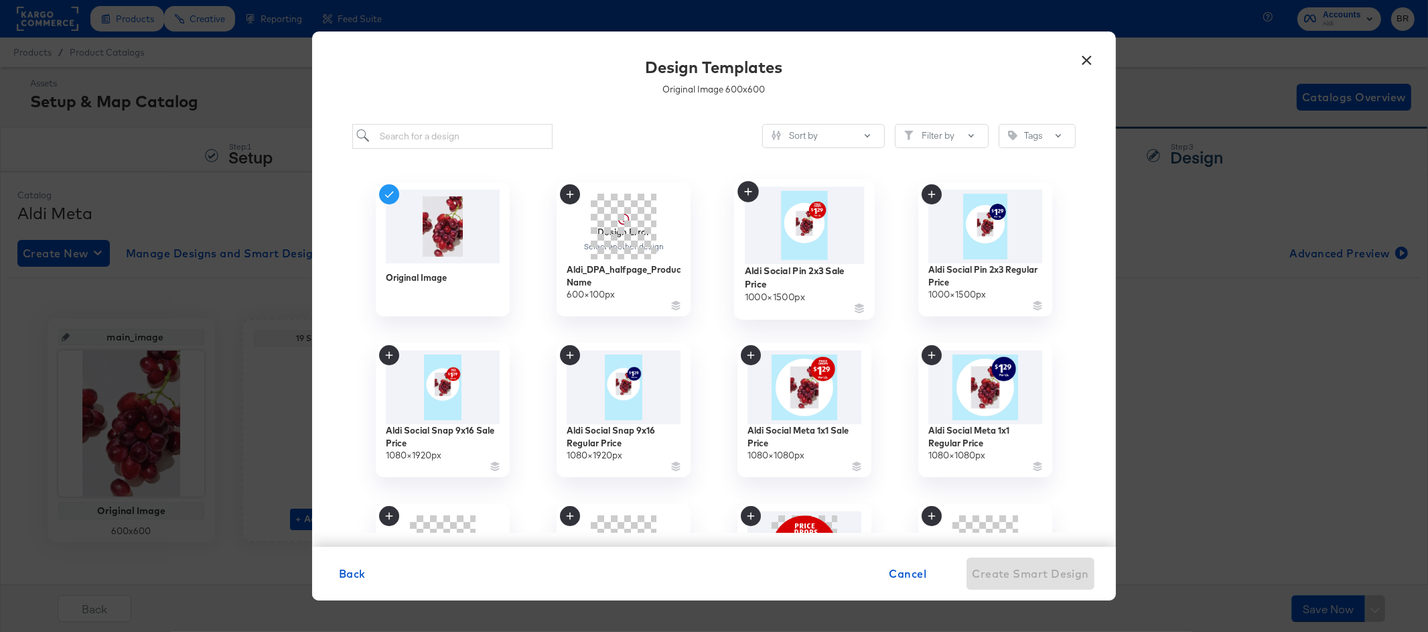
click at [791, 257] on img at bounding box center [805, 224] width 120 height 77
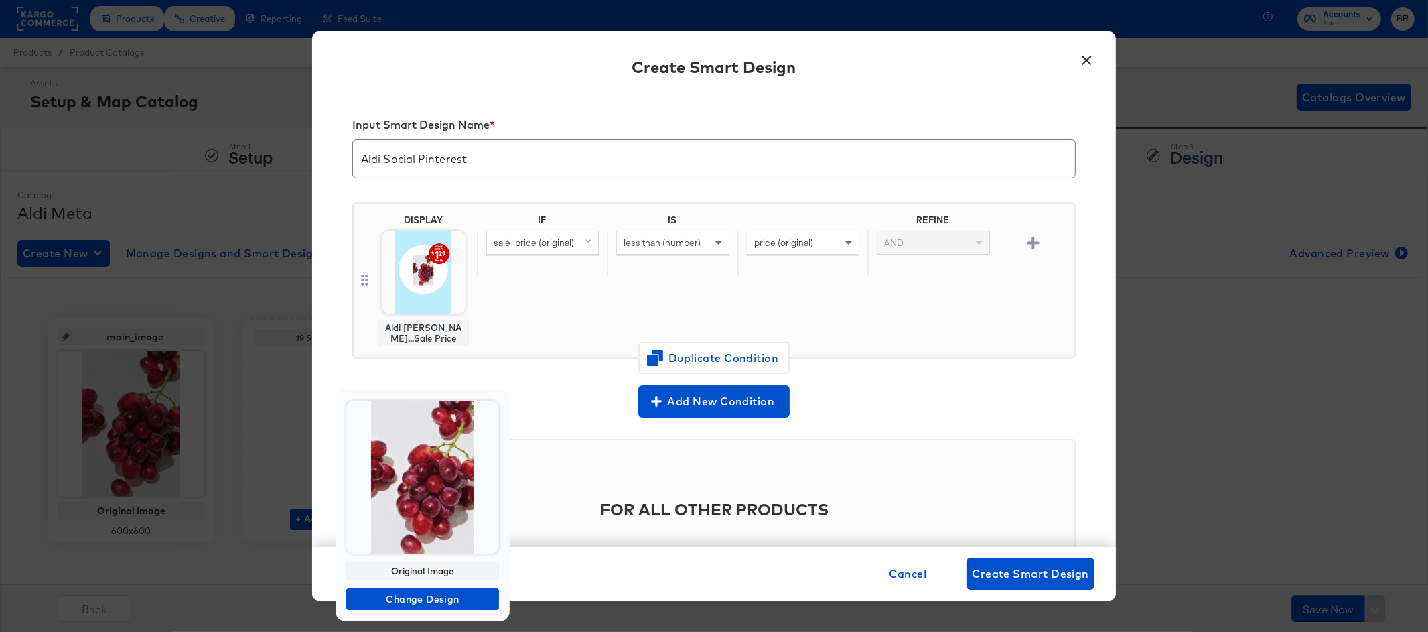
click at [411, 496] on body "Products Creative Reporting Feed Suite Accounts Aldi BR Products / Product Cata…" at bounding box center [714, 331] width 1428 height 662
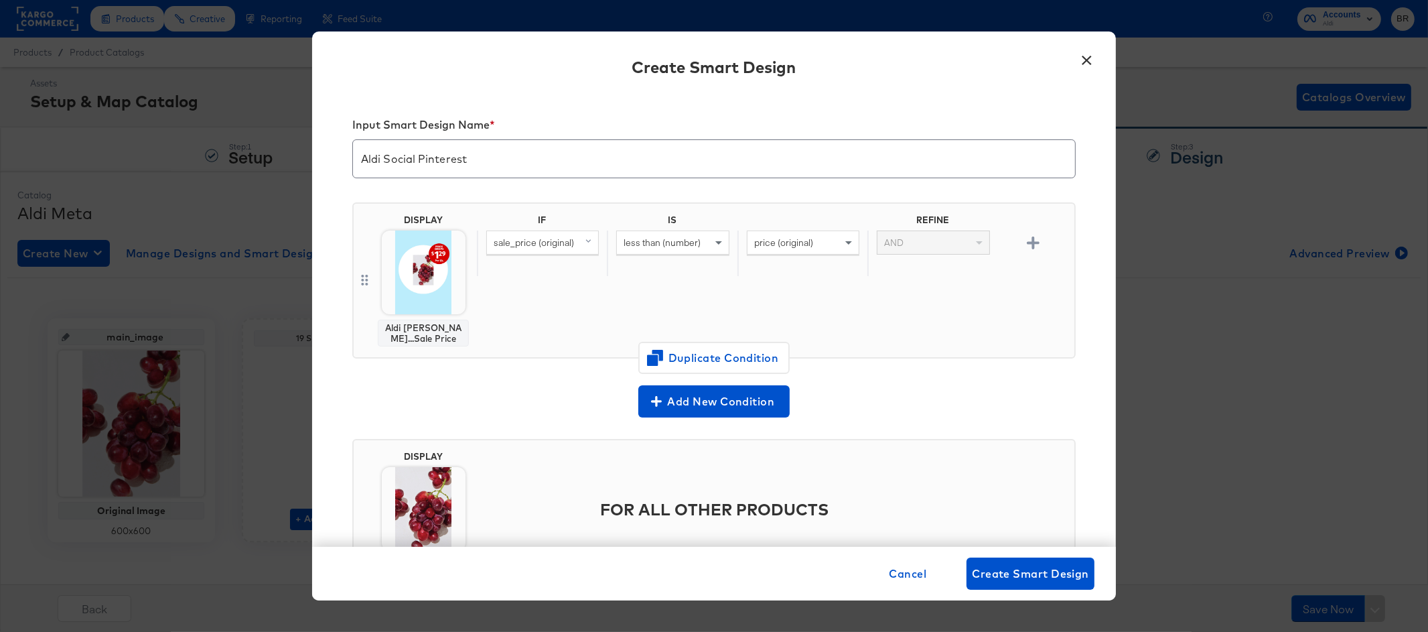
click at [417, 515] on img at bounding box center [424, 509] width 84 height 84
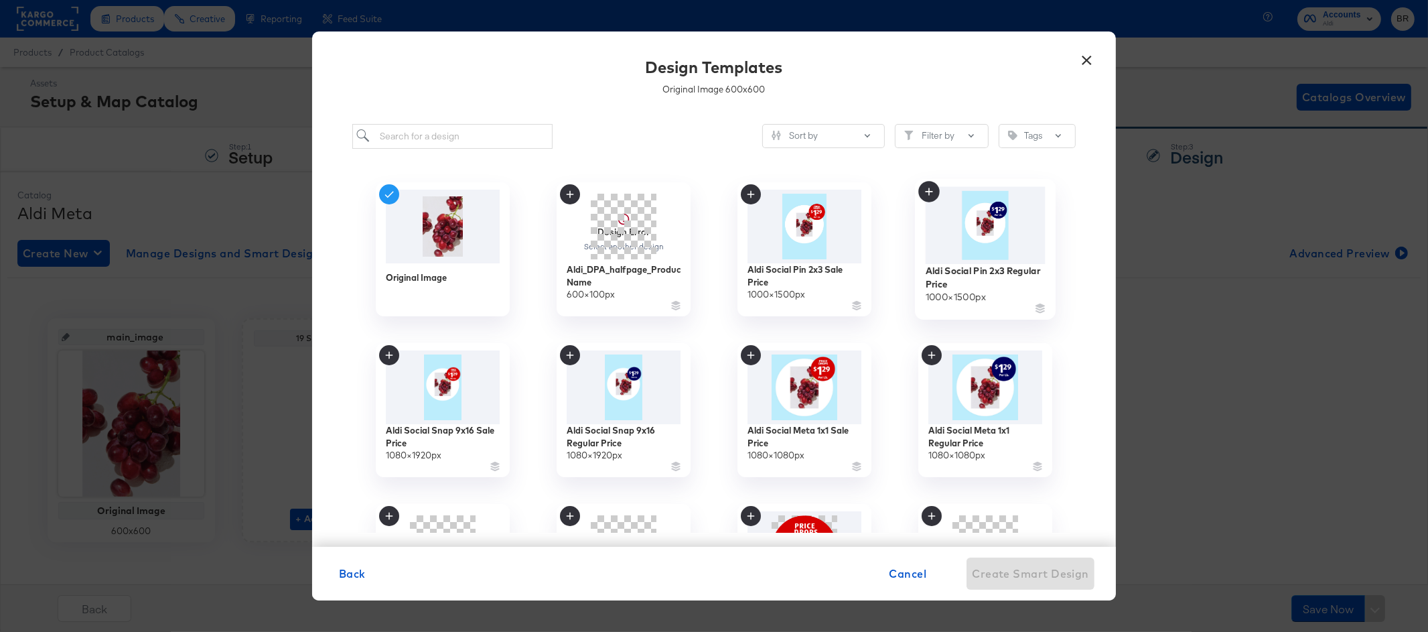
click at [955, 256] on img at bounding box center [986, 224] width 120 height 77
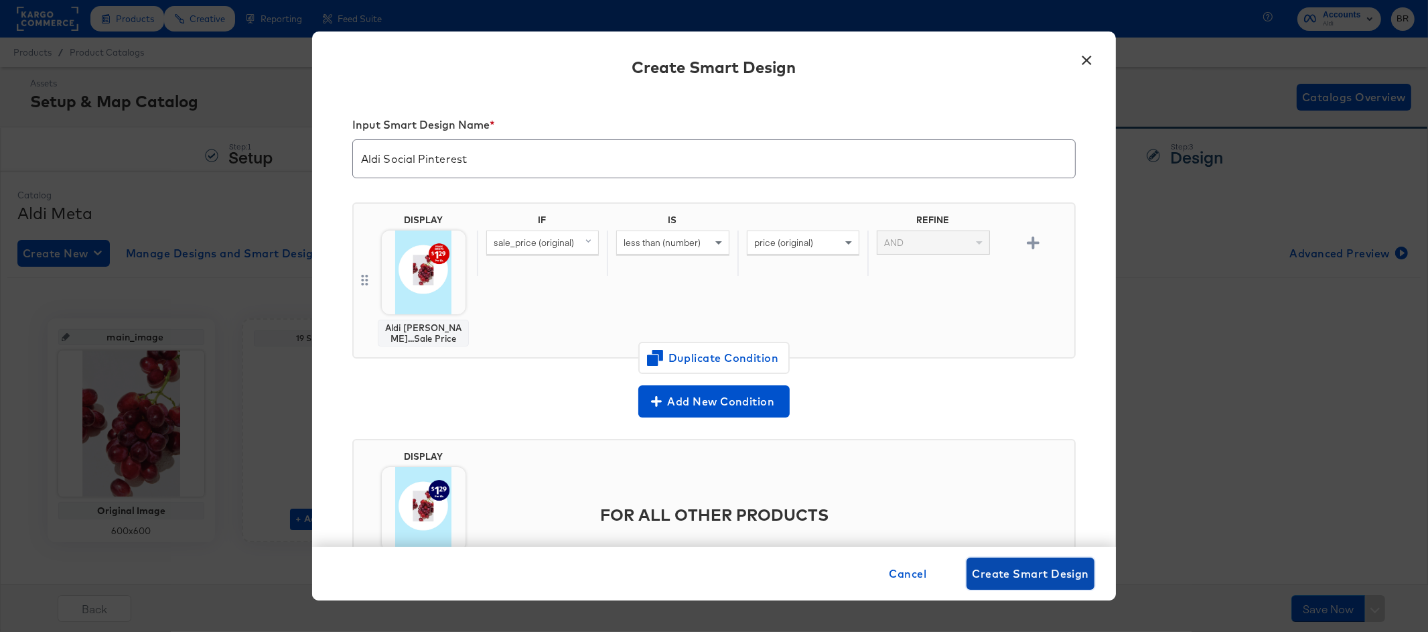
click at [1002, 573] on span "Create Smart Design" at bounding box center [1030, 573] width 117 height 19
